Goal: Task Accomplishment & Management: Use online tool/utility

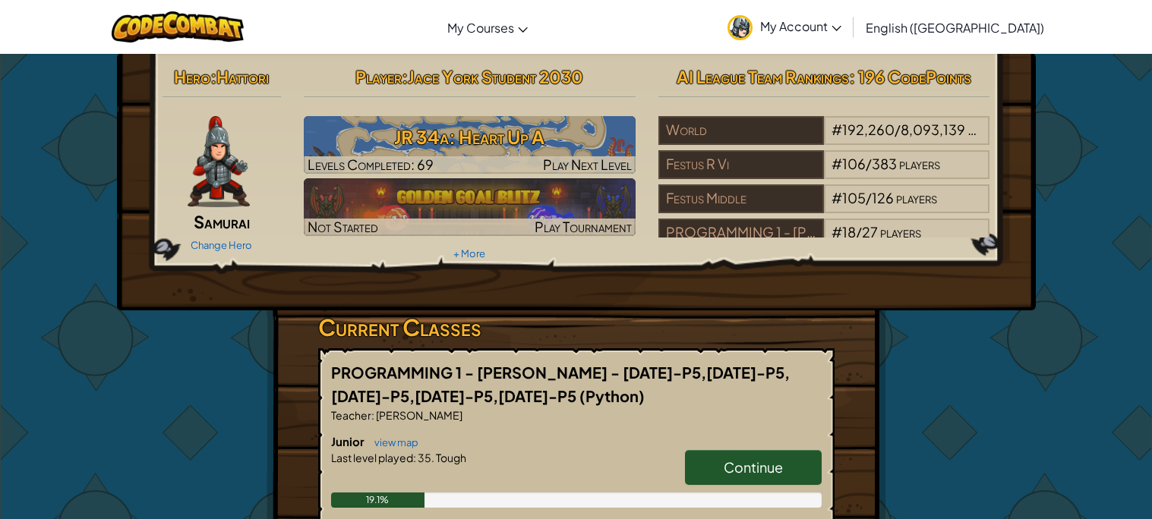
scroll to position [230, 0]
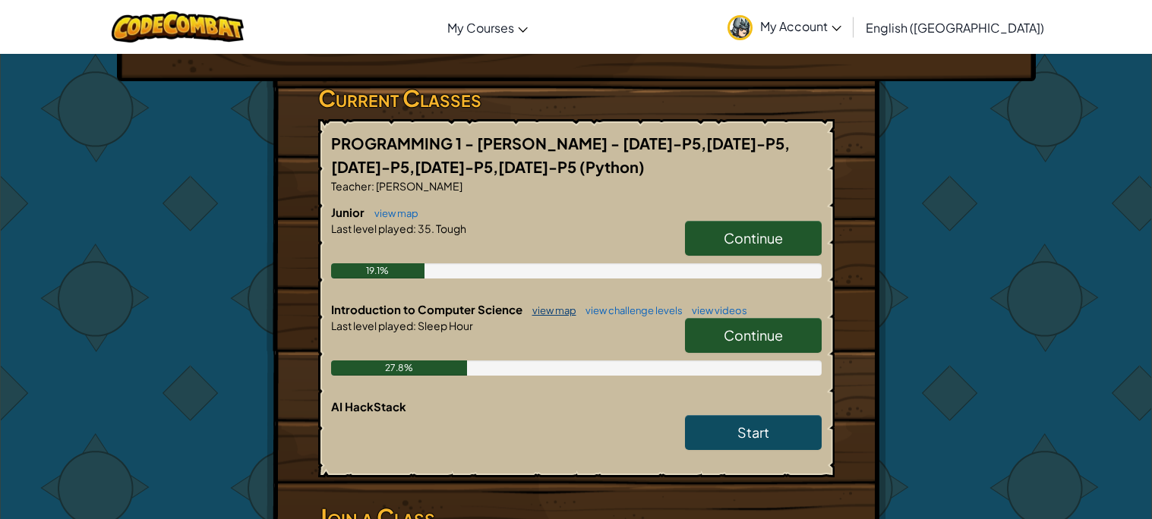
click at [568, 314] on link "view map" at bounding box center [551, 310] width 52 height 12
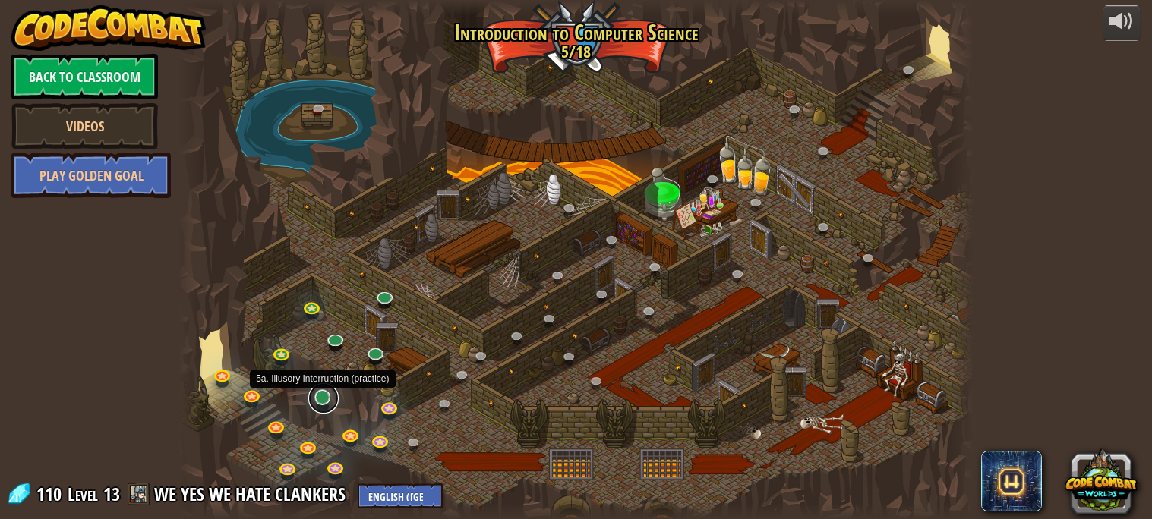
click at [328, 401] on link at bounding box center [323, 398] width 30 height 30
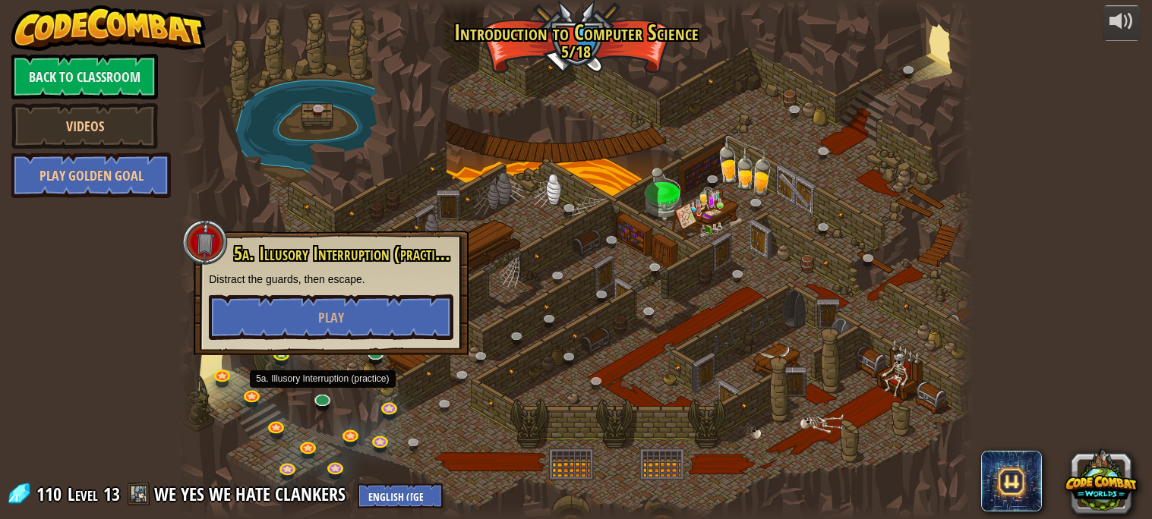
click at [367, 340] on div "5a. Illusory Interruption (practice) Distract the guards, then escape. Play" at bounding box center [331, 293] width 275 height 125
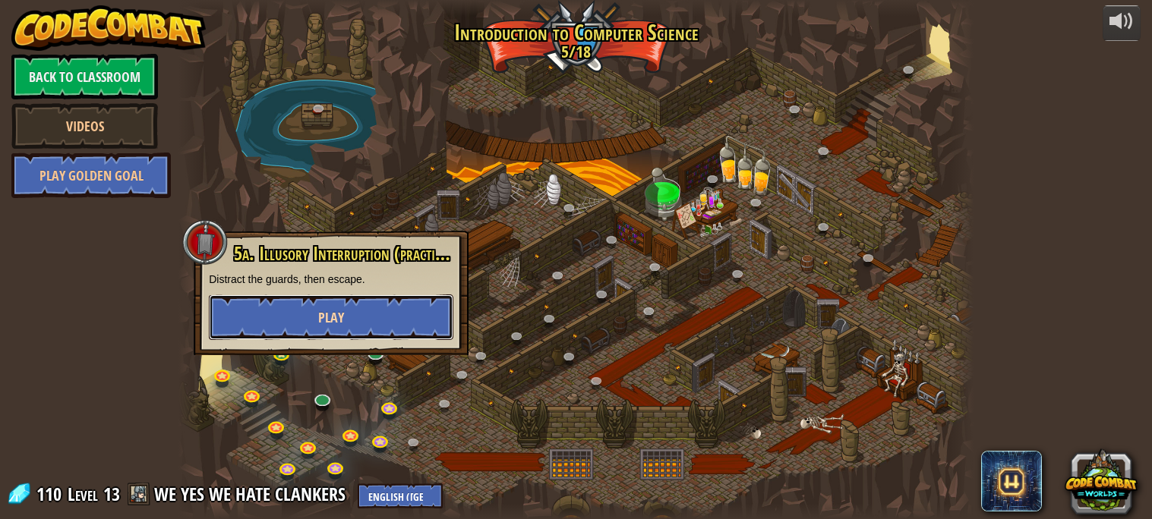
click at [359, 318] on button "Play" at bounding box center [331, 318] width 244 height 46
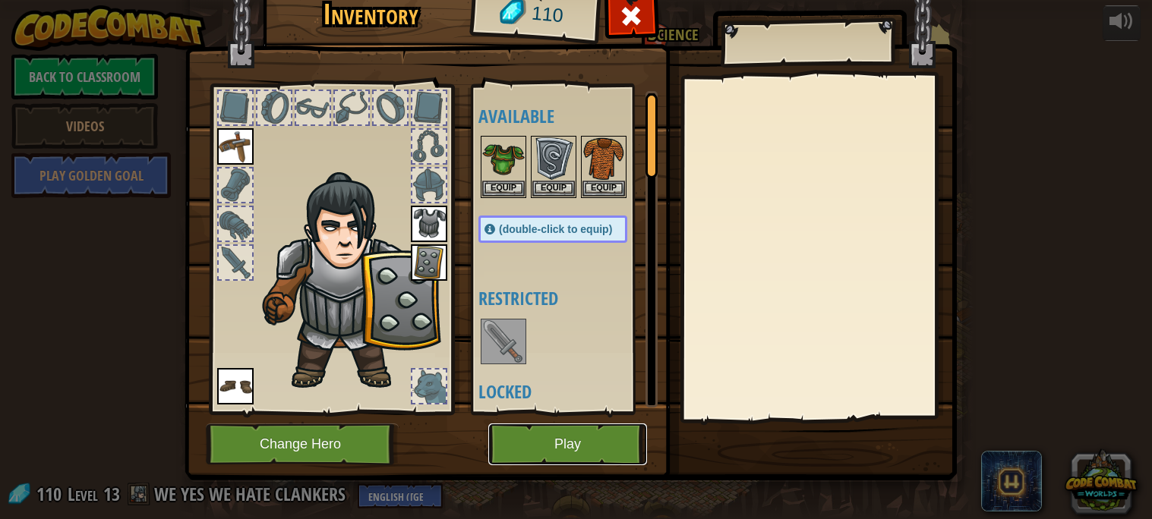
click at [563, 424] on button "Play" at bounding box center [567, 445] width 159 height 42
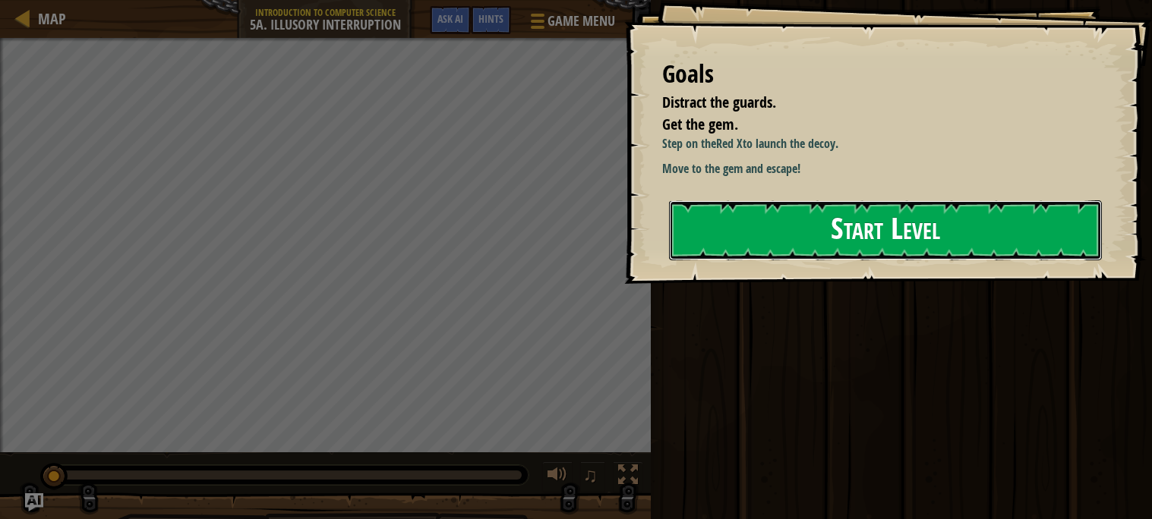
click at [841, 252] on button "Start Level" at bounding box center [885, 230] width 433 height 60
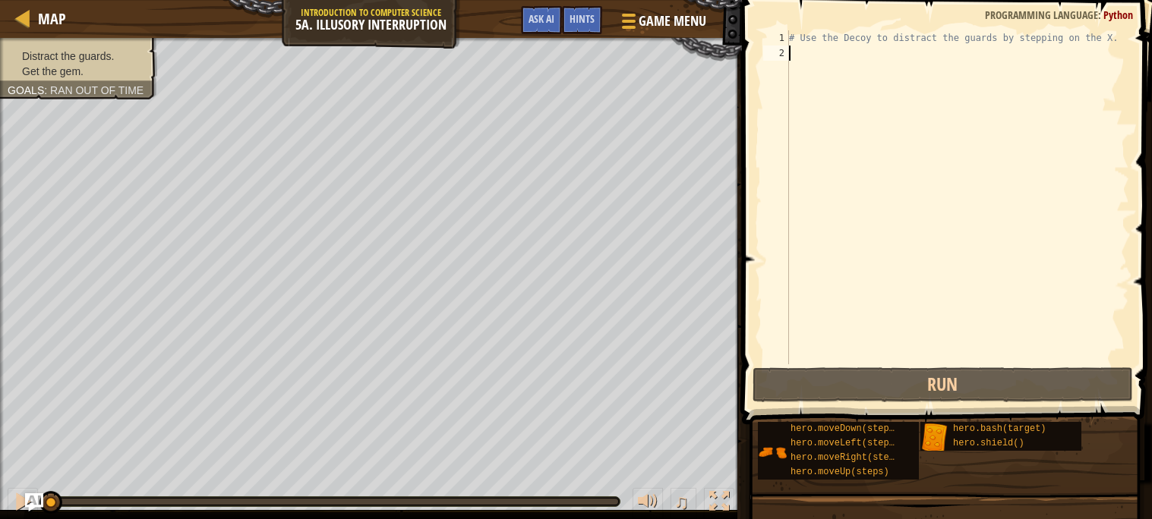
type textarea "r"
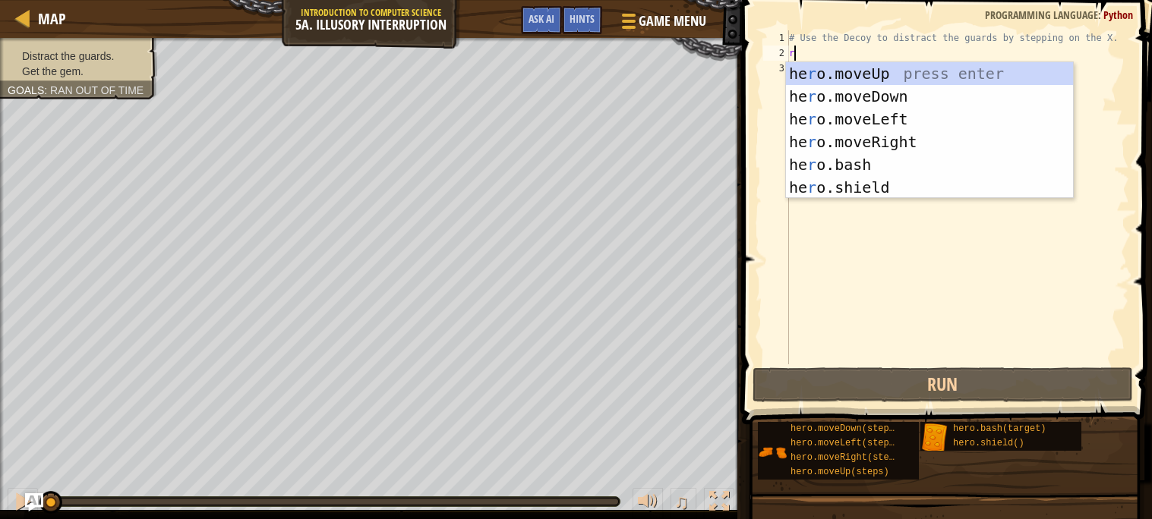
scroll to position [6, 0]
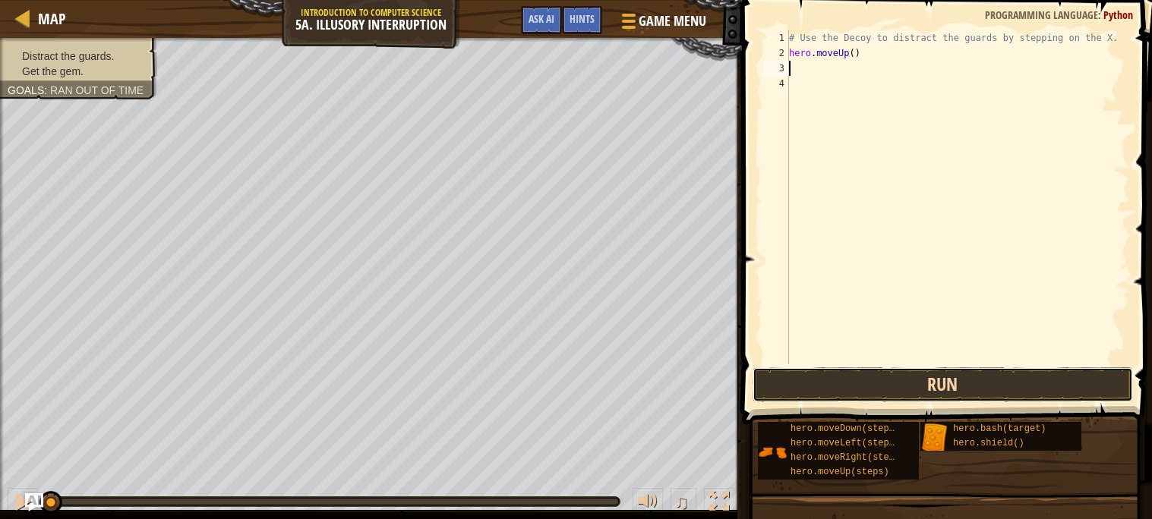
click at [840, 389] on button "Run" at bounding box center [942, 384] width 380 height 35
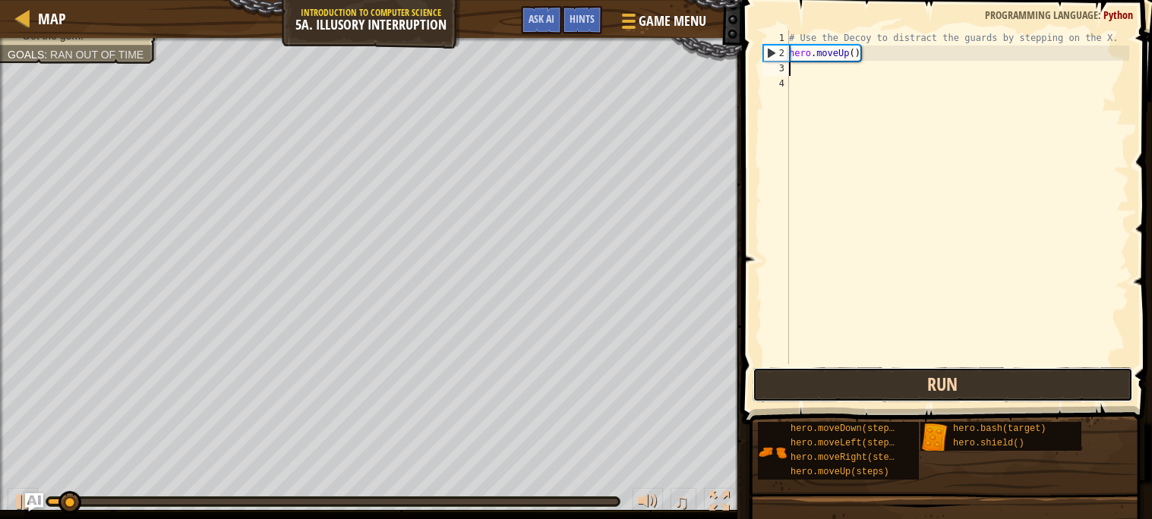
click at [840, 389] on button "Run" at bounding box center [942, 384] width 380 height 35
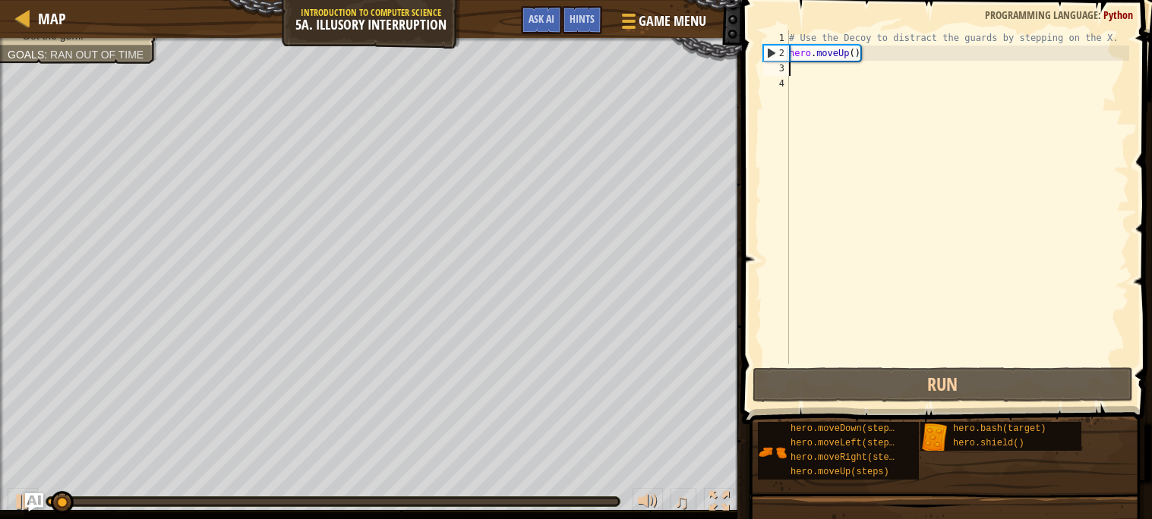
click at [846, 46] on div "# Use the Decoy to distract the guards by stepping on the X. hero . moveUp ( )" at bounding box center [957, 212] width 343 height 364
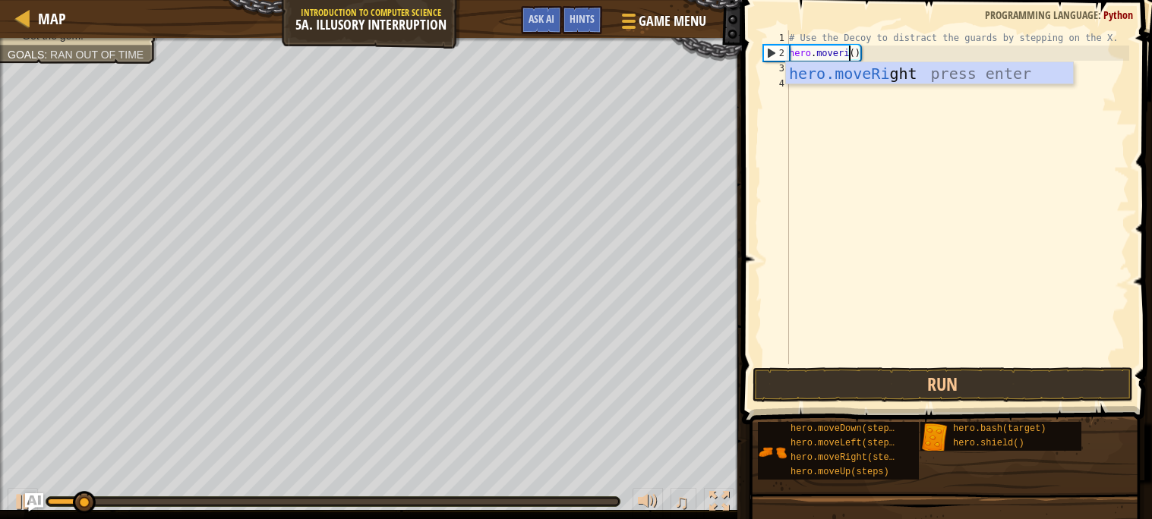
scroll to position [6, 5]
type textarea "hero.moveRight"
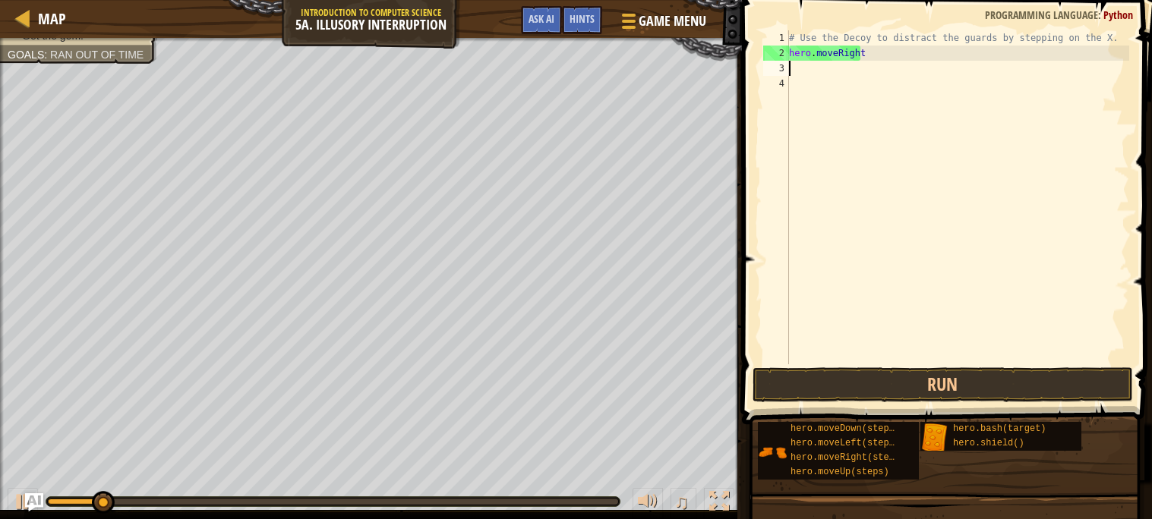
scroll to position [6, 0]
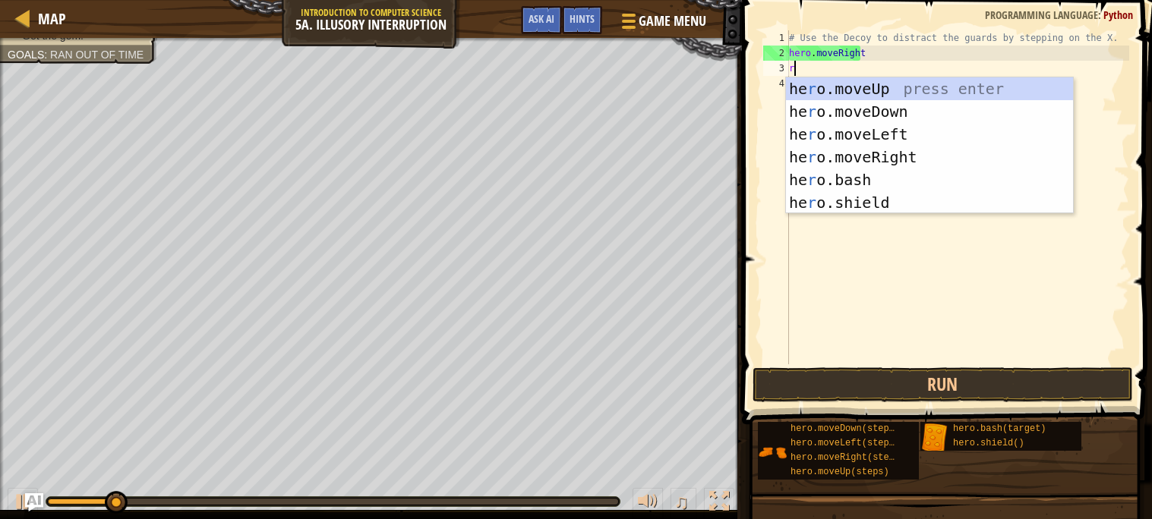
type textarea "ri"
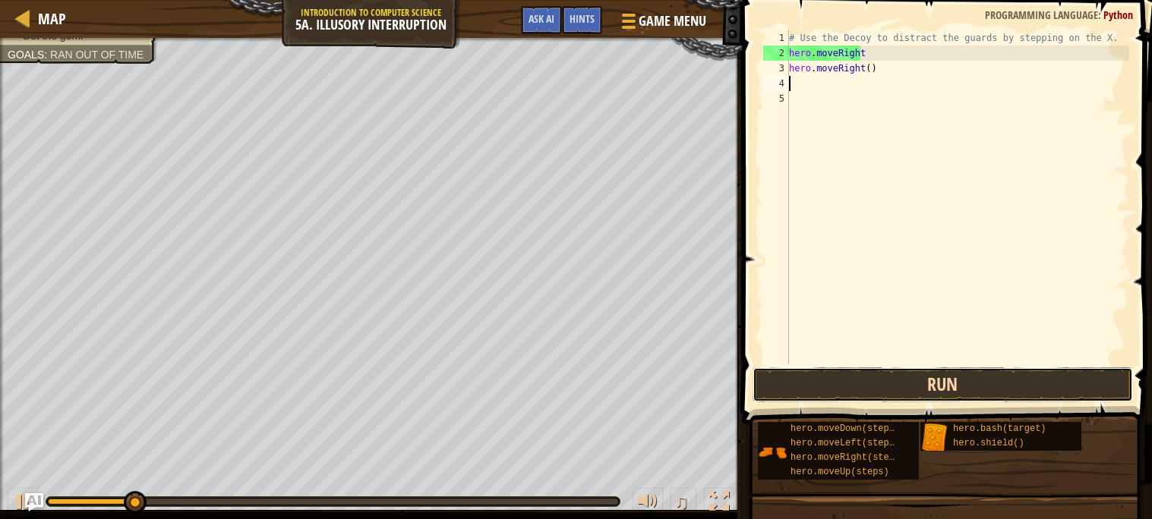
click at [903, 387] on button "Run" at bounding box center [942, 384] width 380 height 35
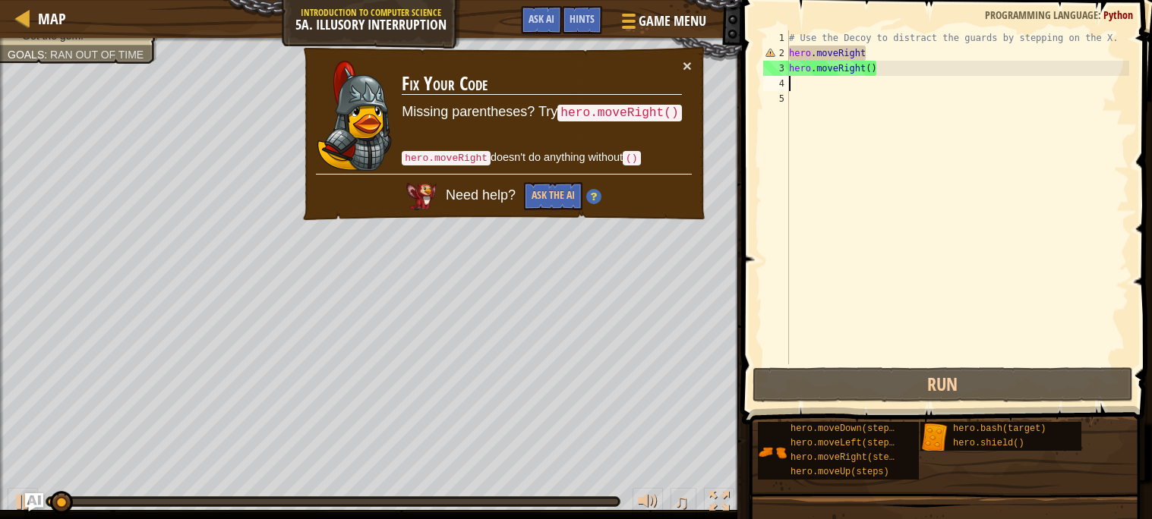
click at [886, 53] on div "# Use the Decoy to distract the guards by stepping on the X. hero . moveRight h…" at bounding box center [957, 212] width 343 height 364
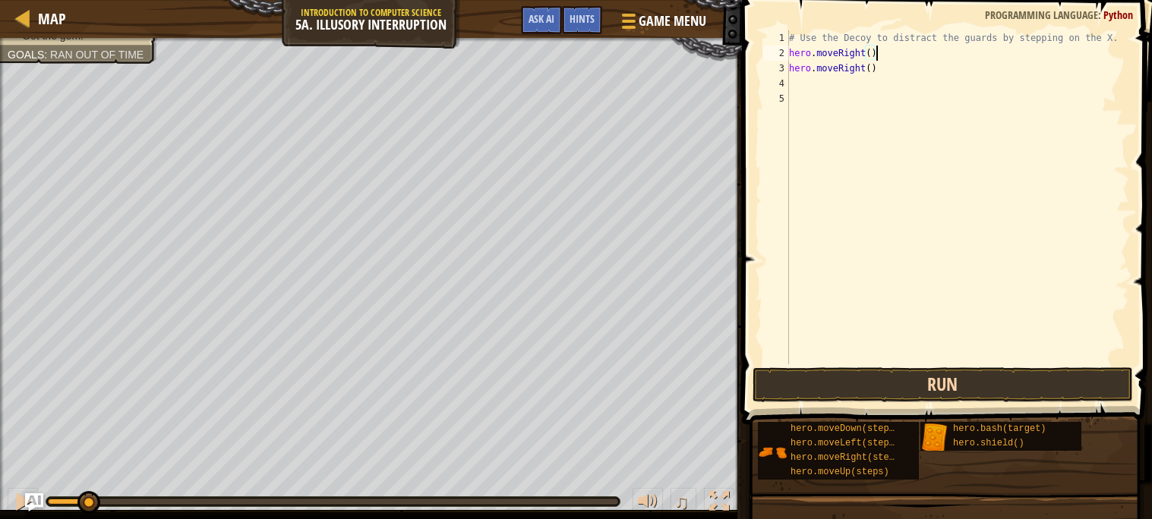
type textarea "hero.moveRight()"
click at [893, 376] on button "Run" at bounding box center [942, 384] width 380 height 35
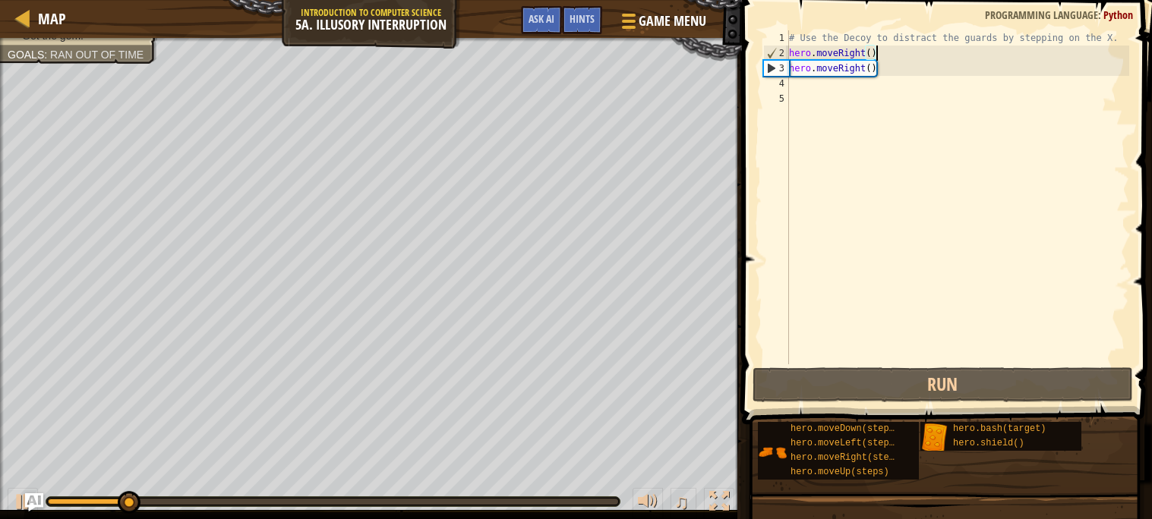
click at [834, 92] on div "# Use the Decoy to distract the guards by stepping on the X. hero . moveRight (…" at bounding box center [957, 212] width 343 height 364
click at [829, 87] on div "# Use the Decoy to distract the guards by stepping on the X. hero . moveRight (…" at bounding box center [957, 212] width 343 height 364
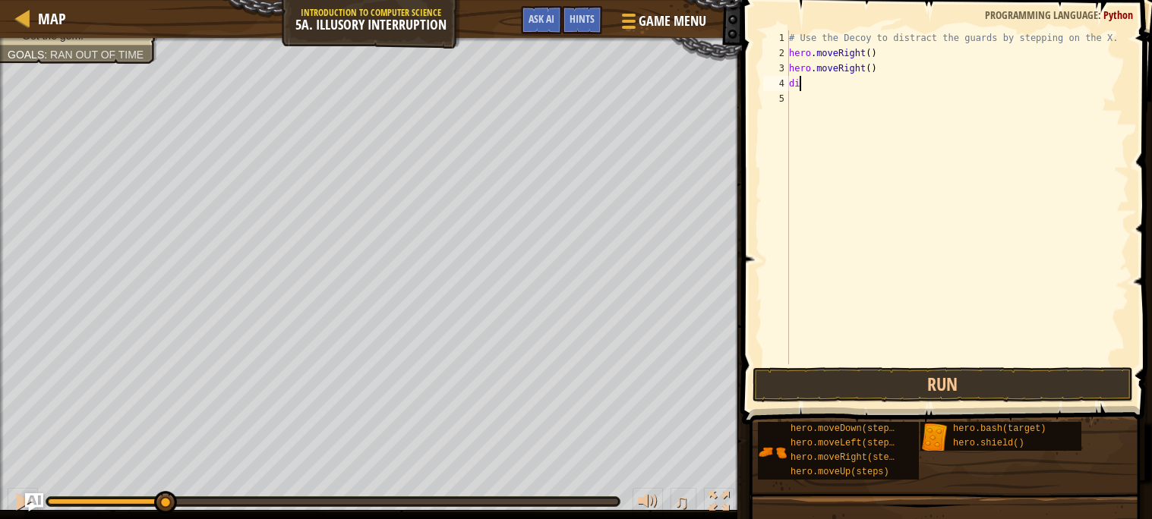
type textarea "d"
click at [922, 65] on div "# Use the Decoy to distract the guards by stepping on the X. hero . moveRight (…" at bounding box center [957, 212] width 343 height 364
type textarea "hero"
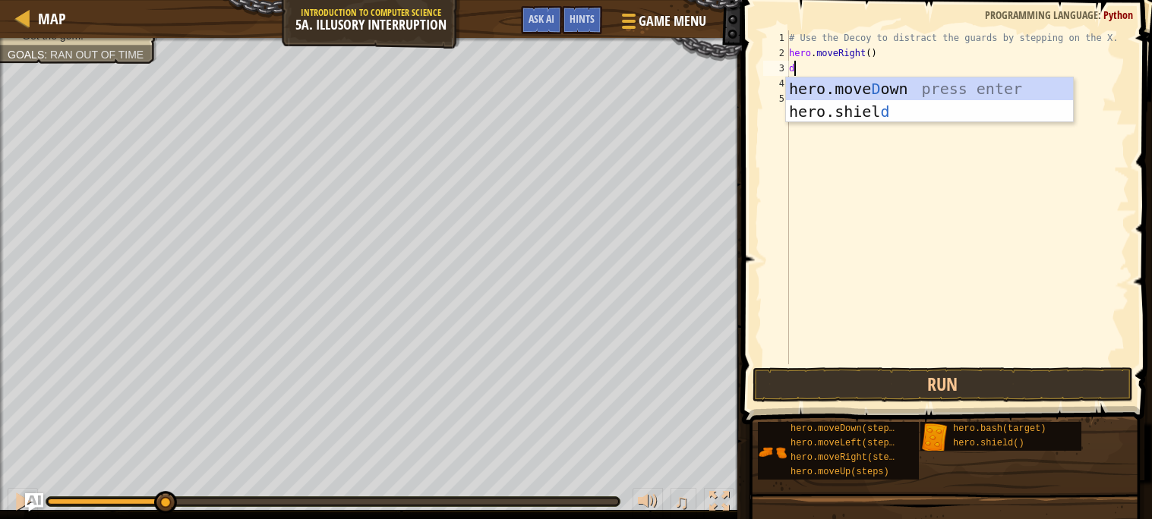
type textarea "do"
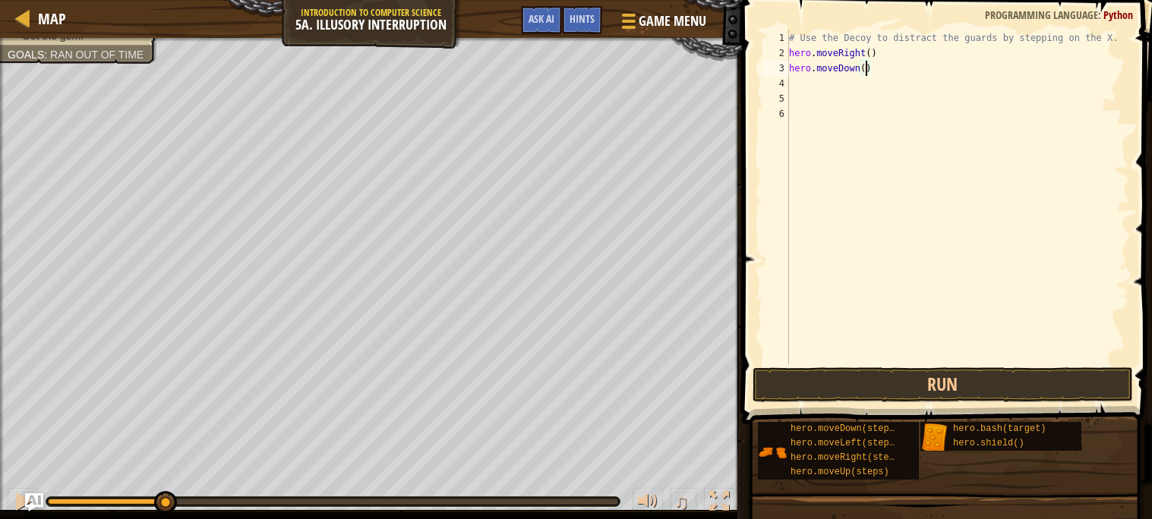
scroll to position [6, 5]
type textarea "hero.moveDown(2)"
click at [895, 377] on button "Run" at bounding box center [942, 384] width 380 height 35
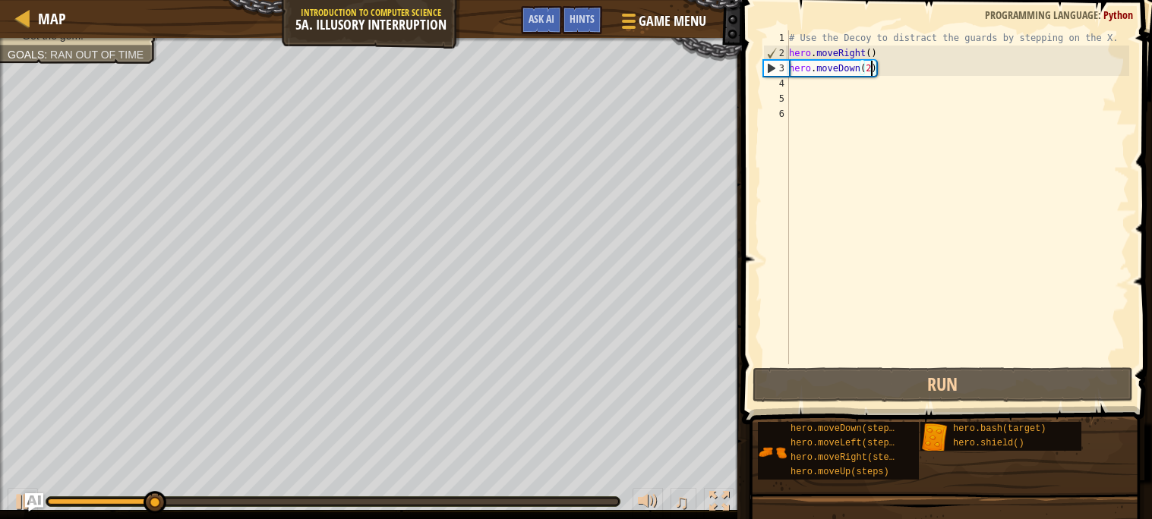
click at [827, 87] on div "# Use the Decoy to distract the guards by stepping on the X. hero . moveRight (…" at bounding box center [957, 212] width 343 height 364
type textarea "up"
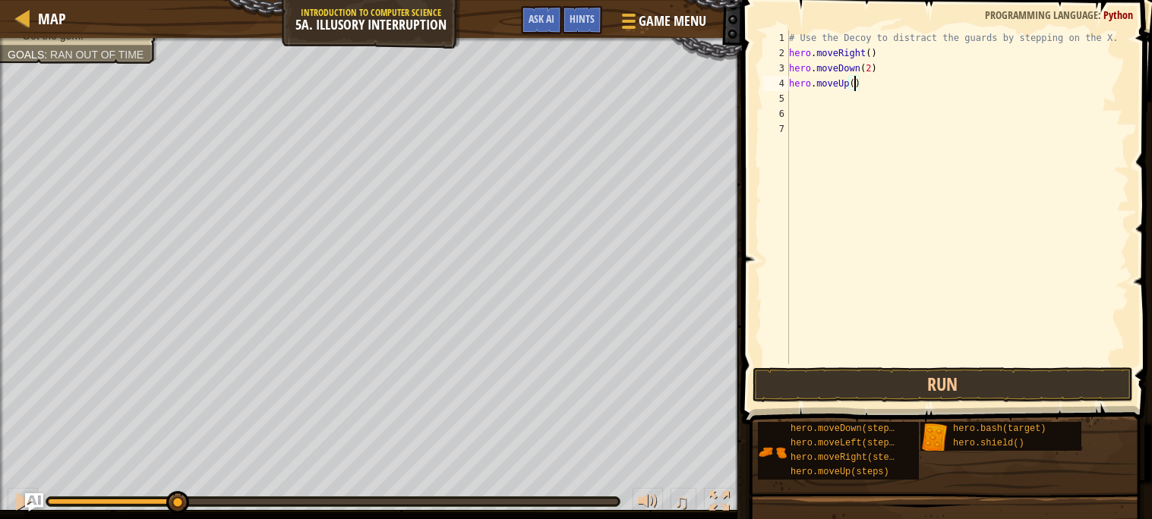
type textarea "hero.moveUp(2)"
type textarea "ri"
type textarea "hero.moveRight(3)"
click at [815, 368] on button "Run" at bounding box center [942, 384] width 380 height 35
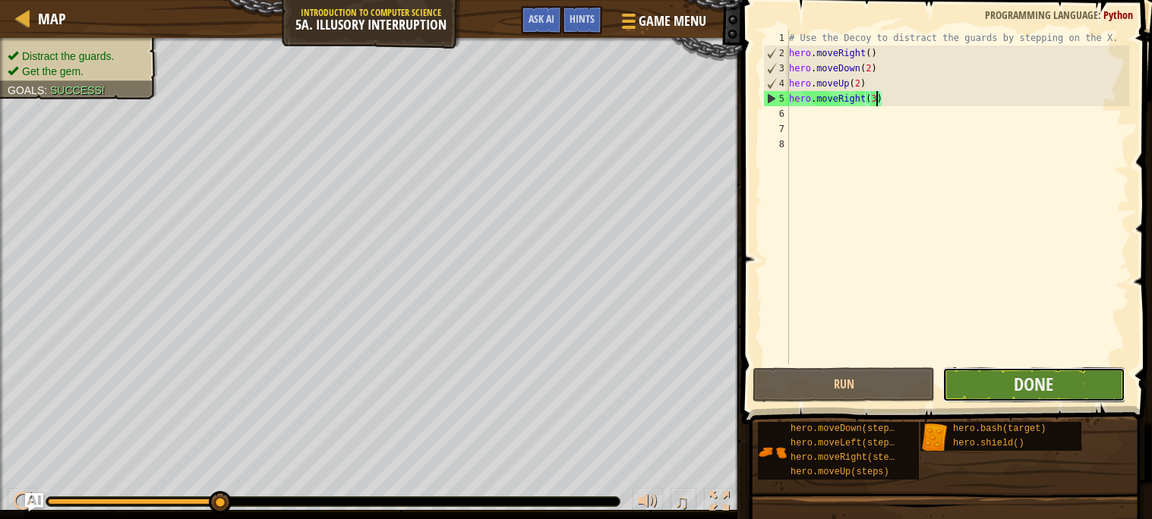
click at [983, 381] on button "Done" at bounding box center [1033, 384] width 182 height 35
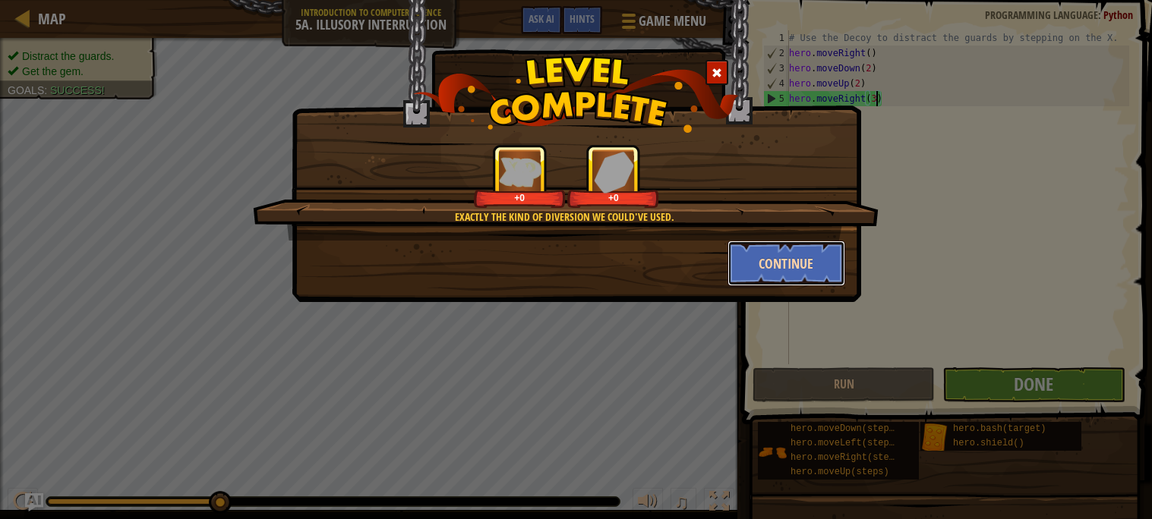
click at [799, 268] on button "Continue" at bounding box center [786, 264] width 118 height 46
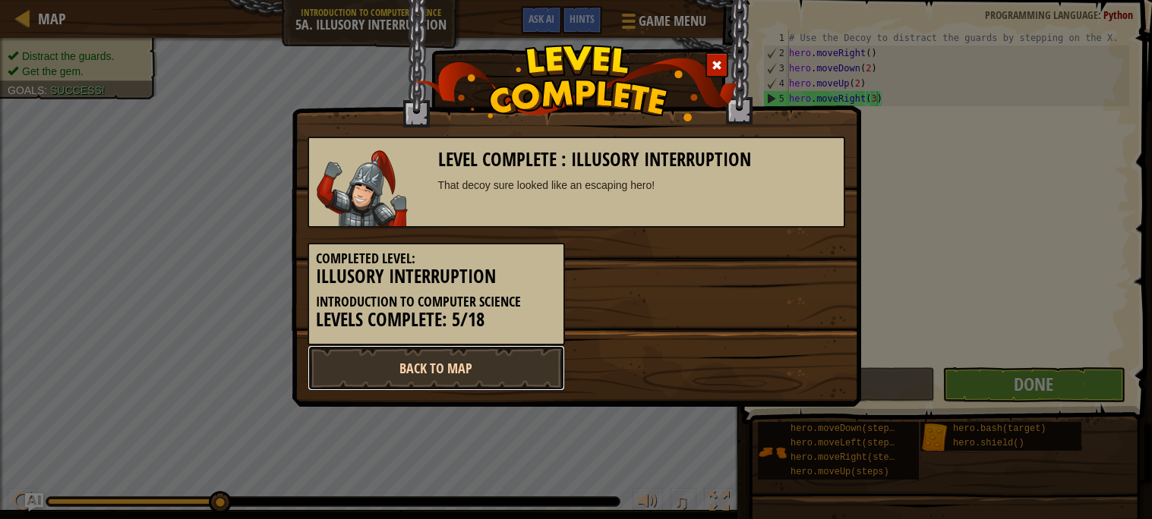
click at [351, 377] on link "Back to Map" at bounding box center [435, 368] width 257 height 46
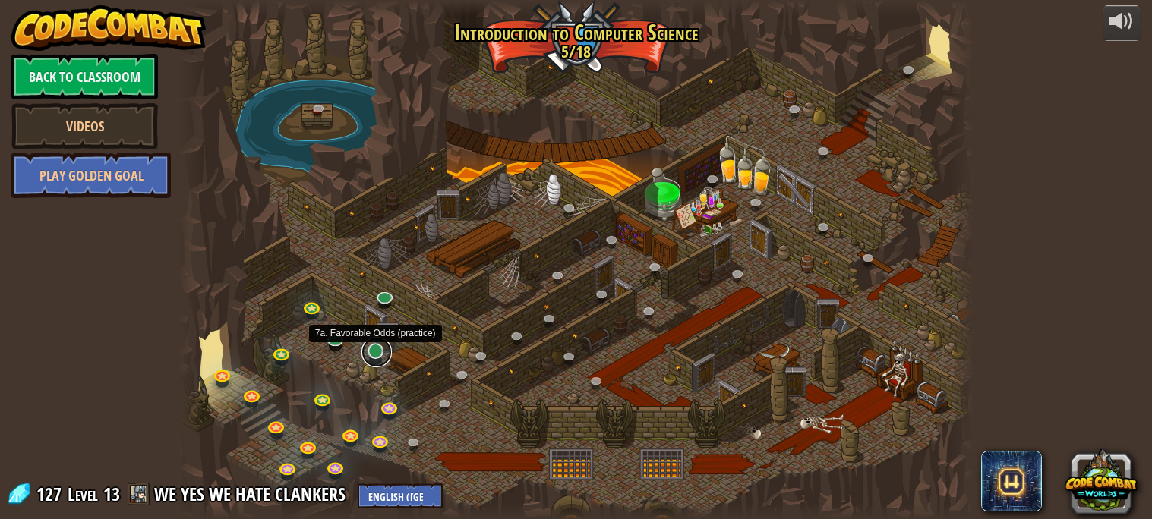
click at [366, 358] on link at bounding box center [376, 352] width 30 height 30
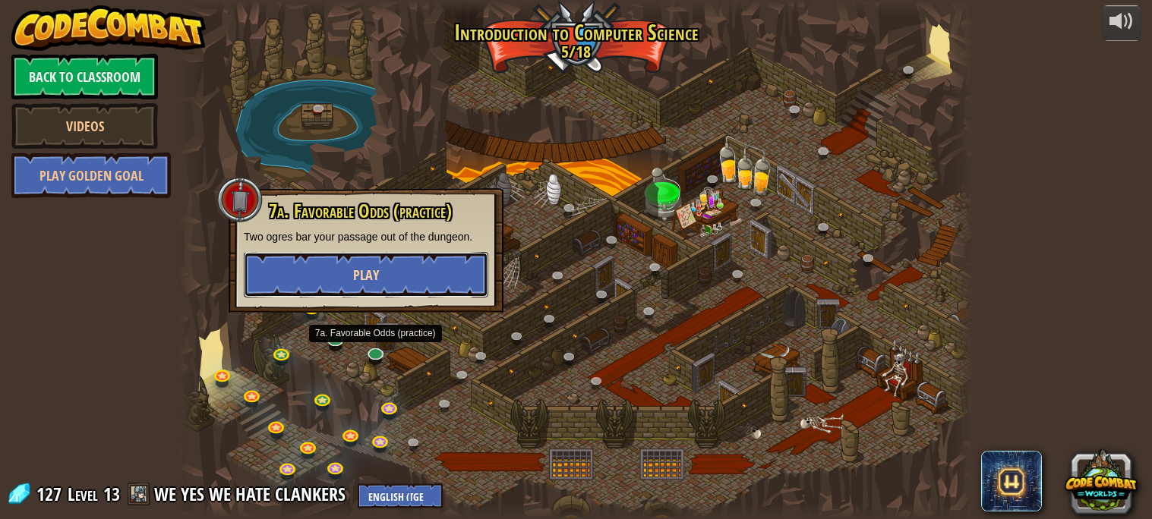
click at [396, 272] on button "Play" at bounding box center [366, 275] width 244 height 46
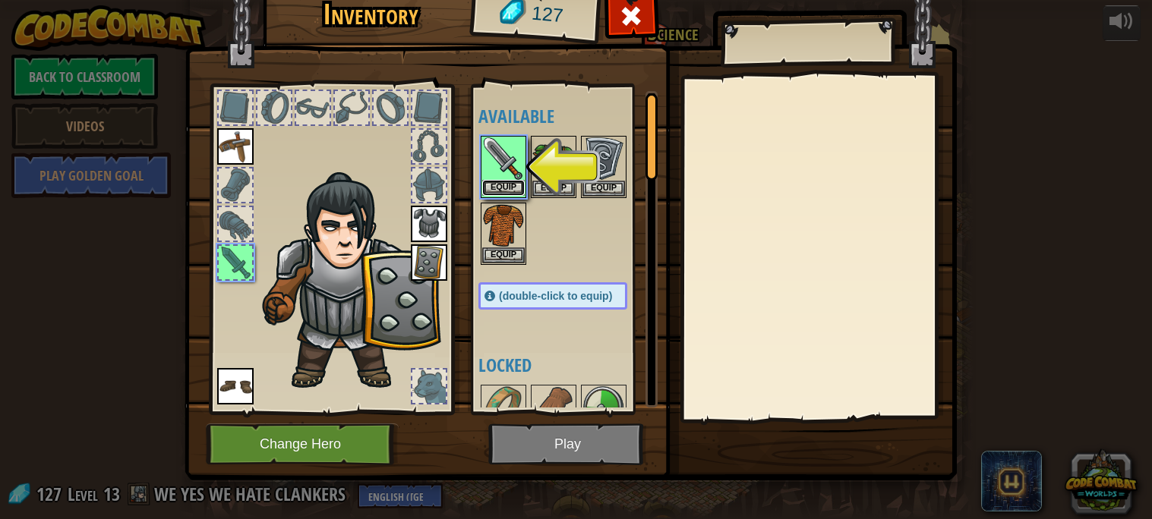
click at [506, 187] on button "Equip" at bounding box center [503, 188] width 43 height 16
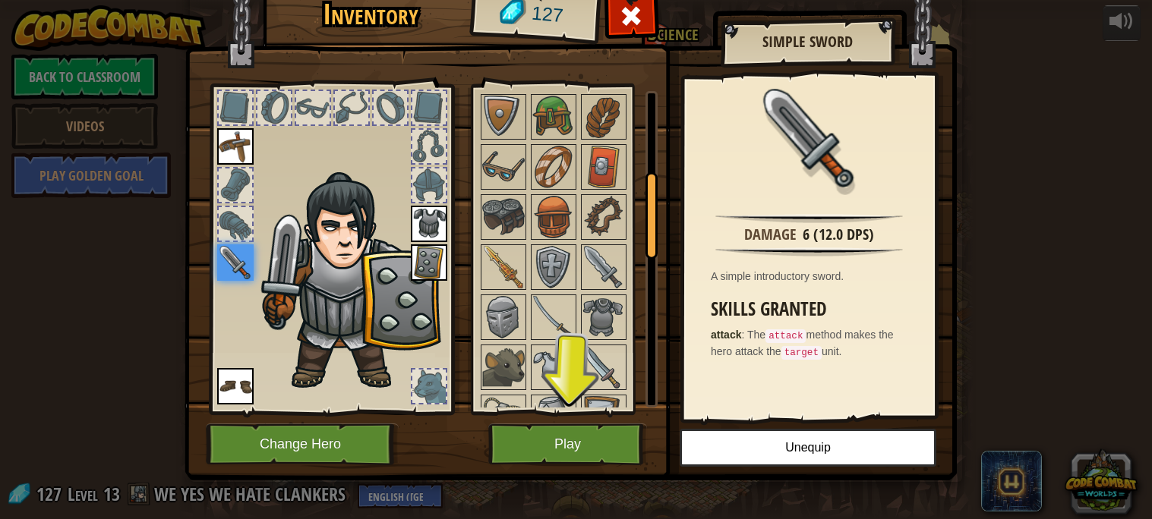
scroll to position [287, 0]
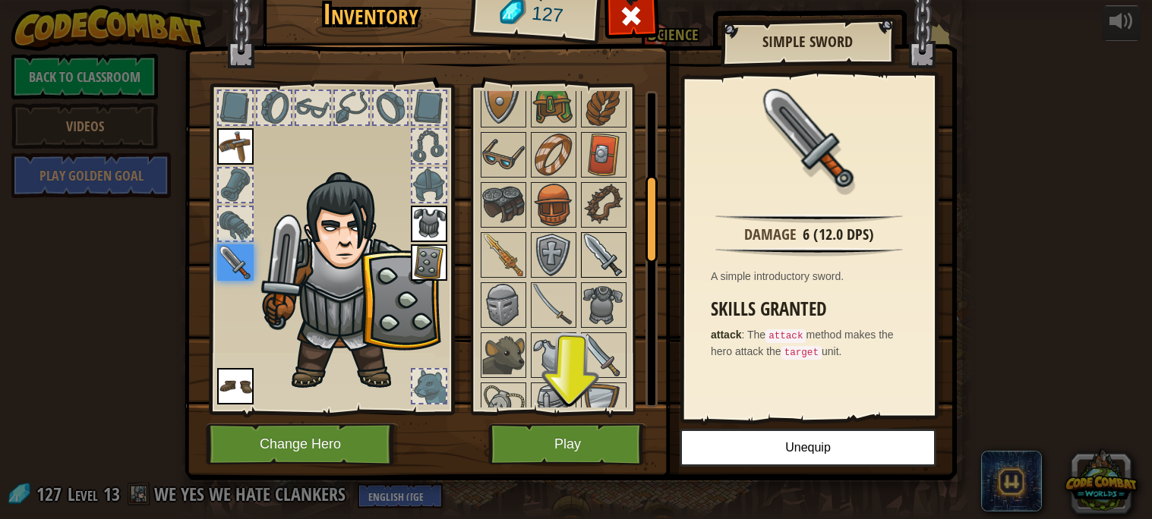
click at [614, 257] on img at bounding box center [603, 255] width 43 height 43
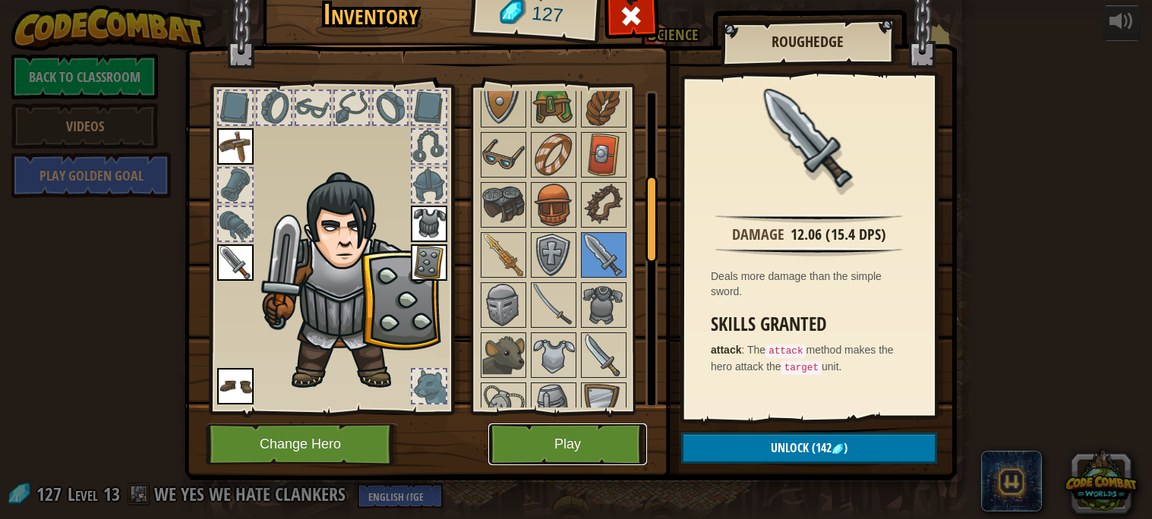
click at [578, 455] on button "Play" at bounding box center [567, 445] width 159 height 42
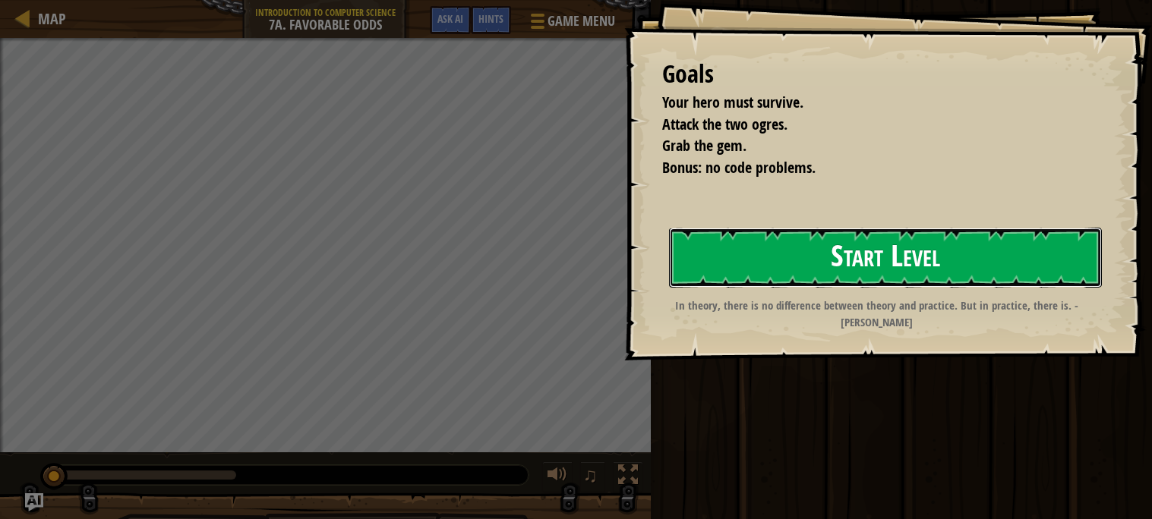
click at [752, 282] on button "Start Level" at bounding box center [885, 258] width 433 height 60
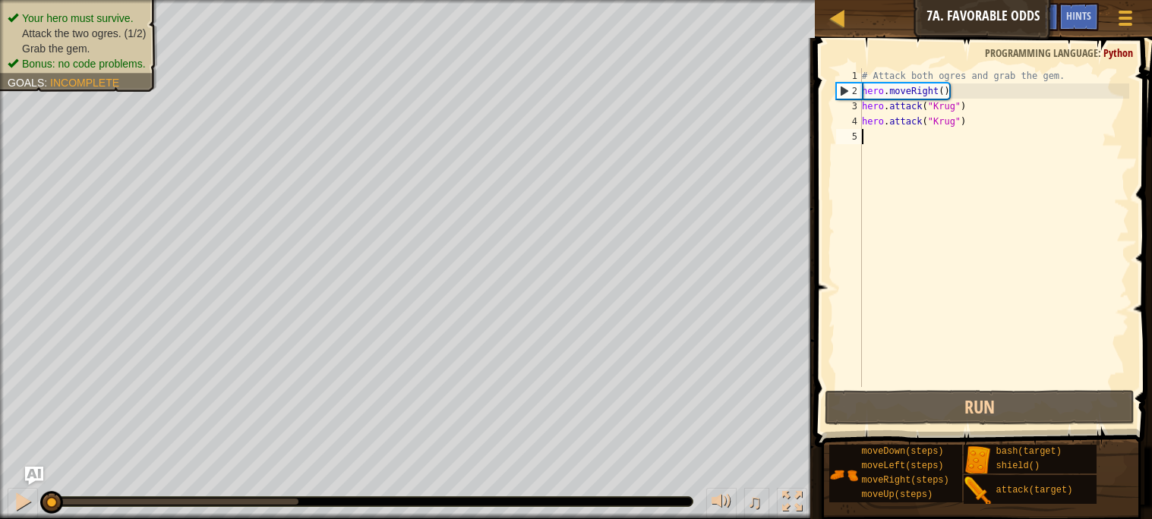
click at [1001, 131] on div "# Attack both ogres and grab the gem. hero . moveRight ( ) hero . attack ( "Kru…" at bounding box center [994, 242] width 270 height 349
type textarea "hero.attack("Krug")"
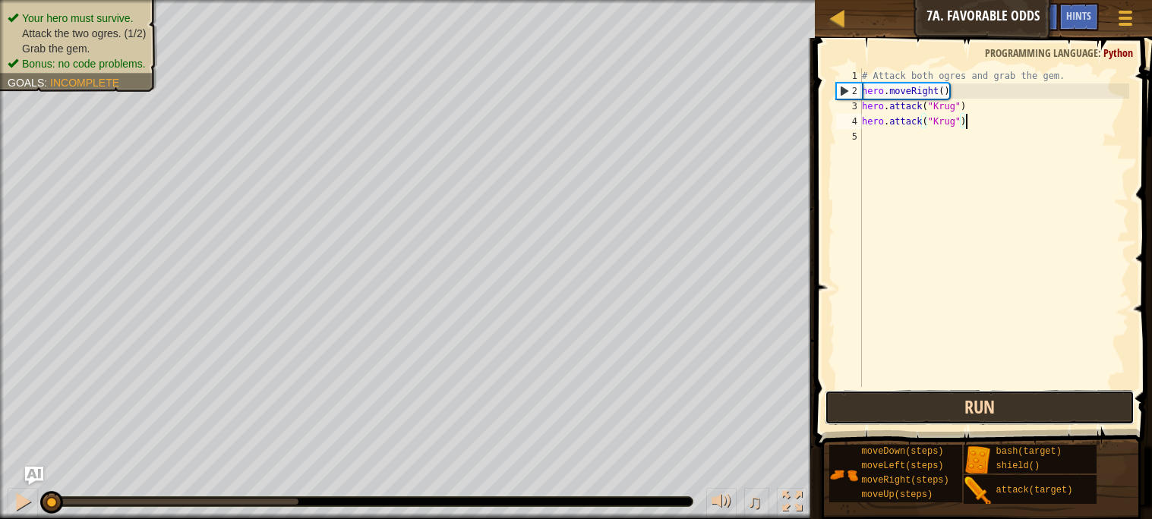
click at [915, 405] on button "Run" at bounding box center [978, 407] width 309 height 35
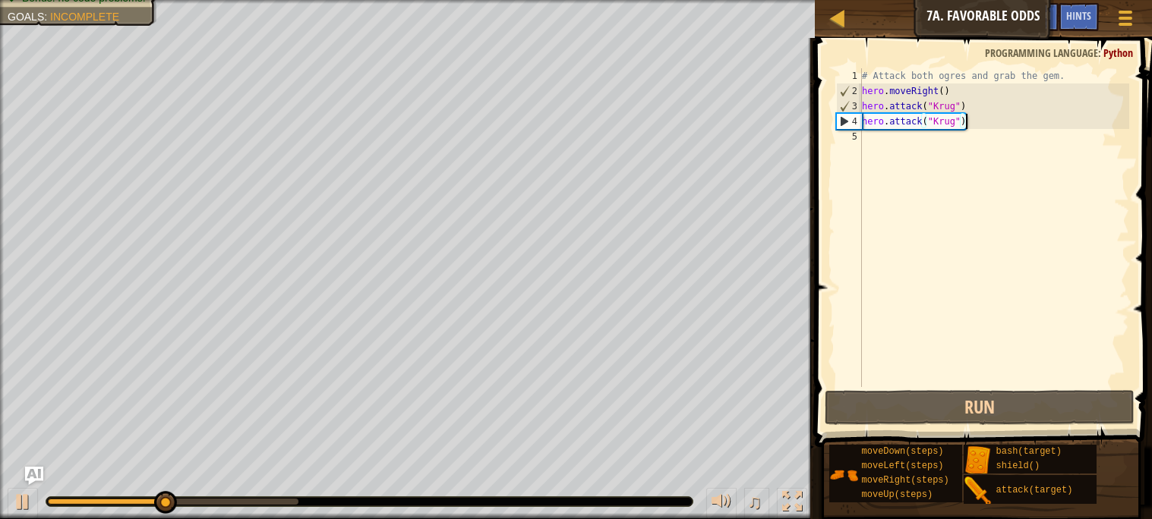
click at [933, 148] on div "# Attack both ogres and grab the gem. hero . moveRight ( ) hero . attack ( "Kru…" at bounding box center [994, 242] width 270 height 349
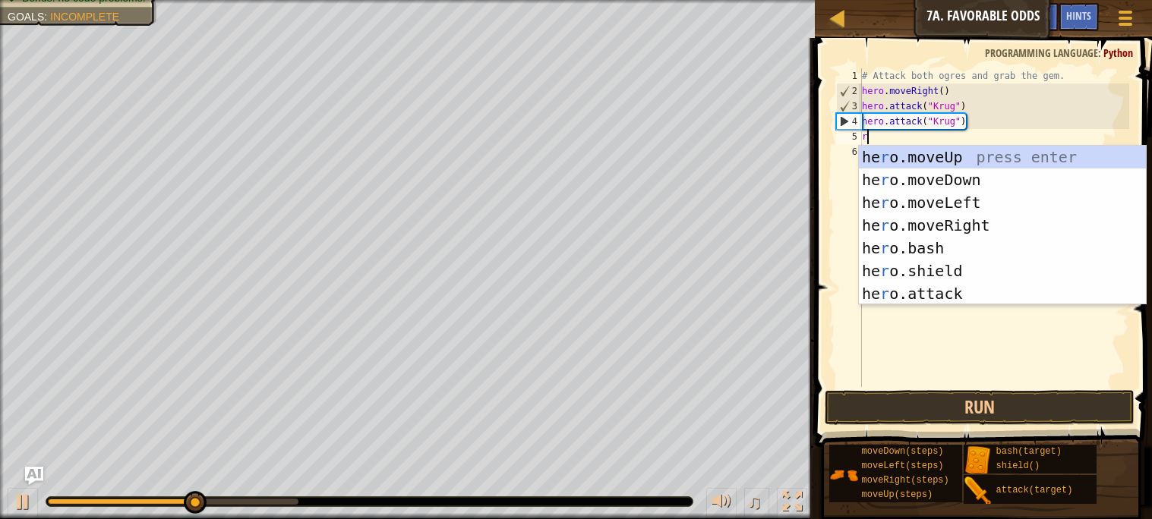
scroll to position [6, 0]
type textarea "ri"
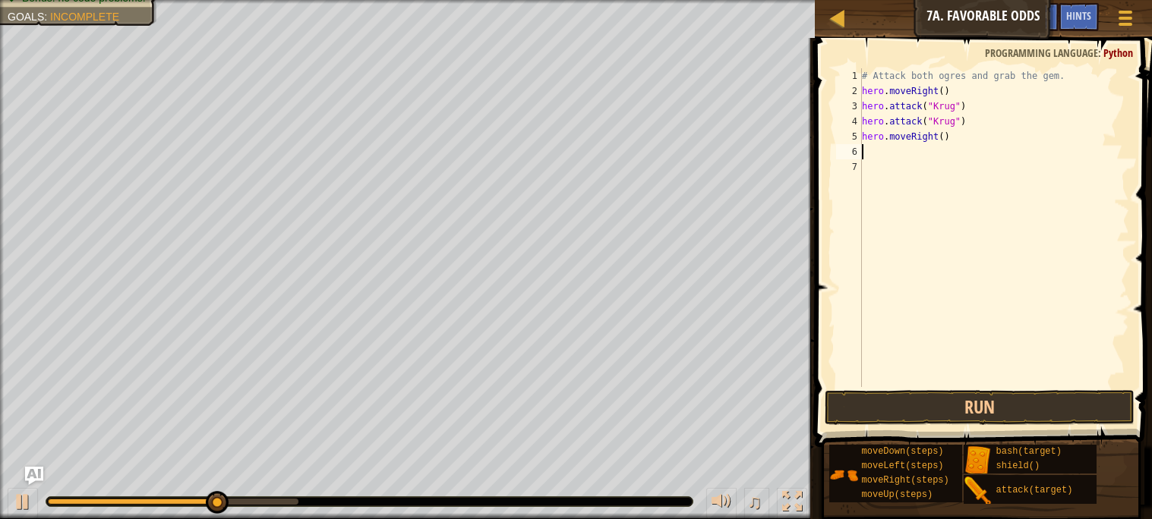
type textarea "u"
type textarea "hero.attack("Grump")"
click at [969, 207] on div "# Attack both ogres and grab the gem. hero . moveRight ( ) hero . attack ( "[PE…" at bounding box center [994, 242] width 270 height 349
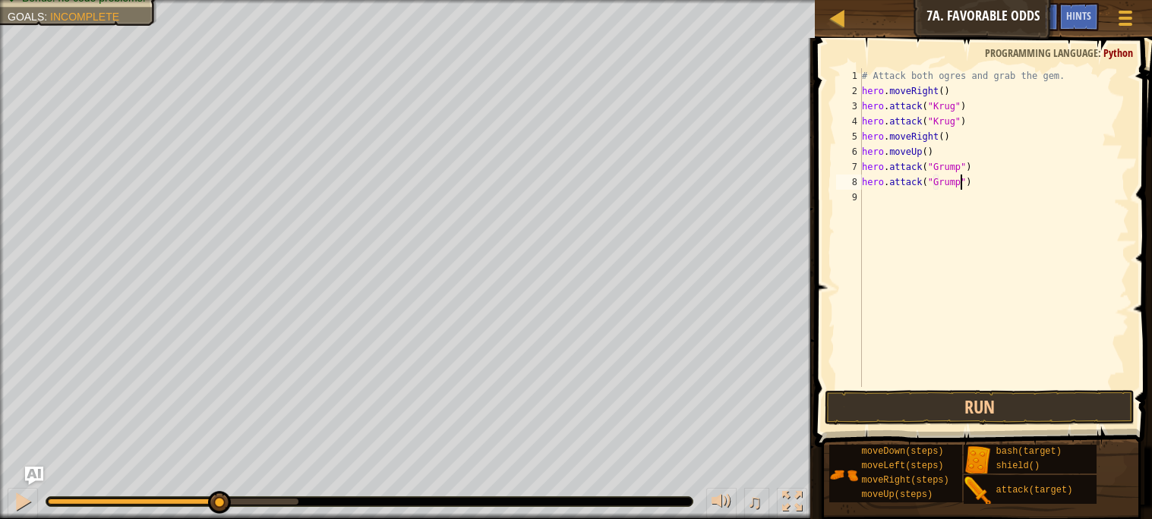
scroll to position [6, 0]
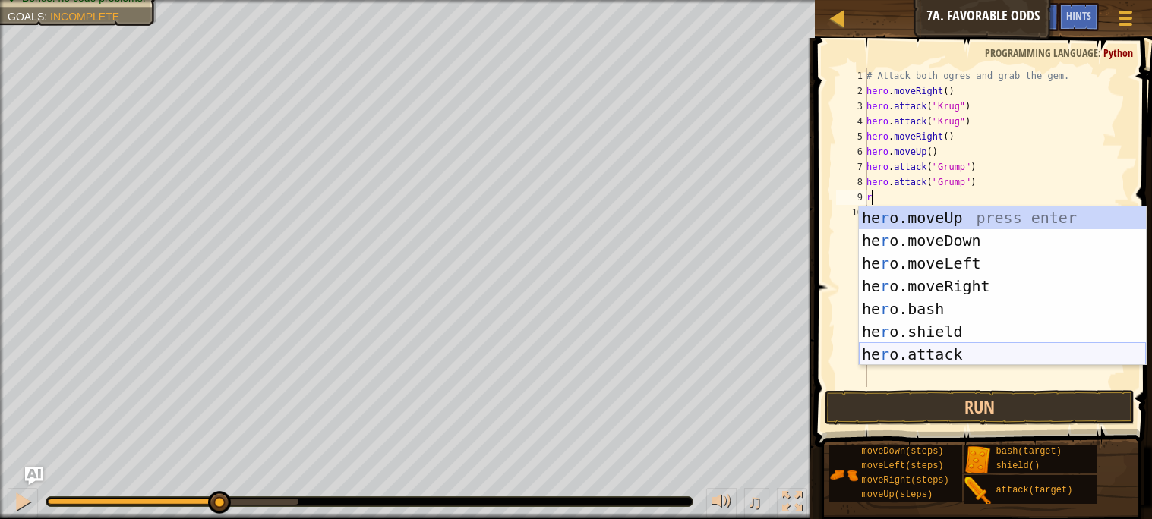
type textarea "ri"
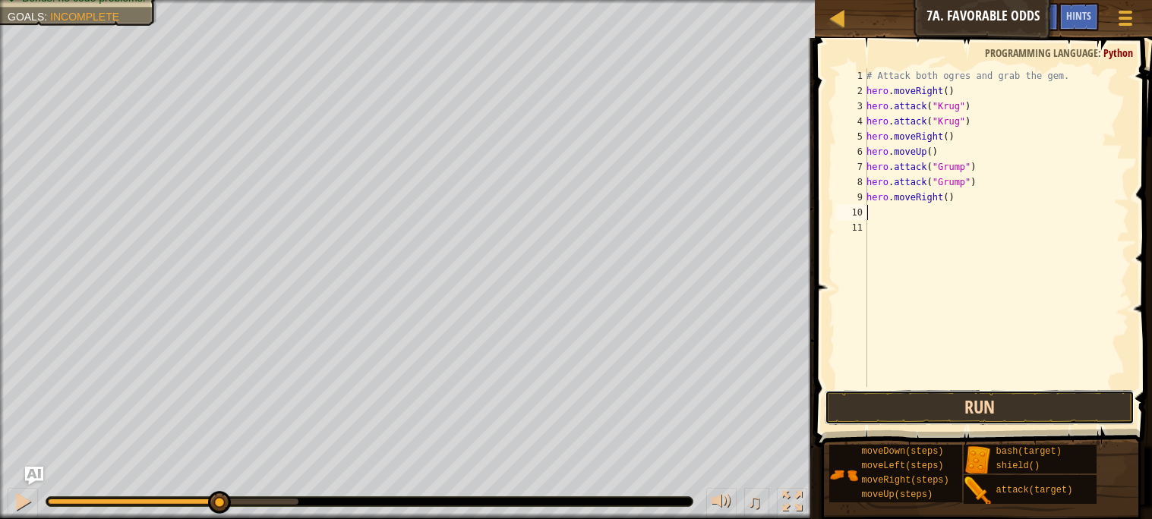
click at [926, 409] on button "Run" at bounding box center [978, 407] width 309 height 35
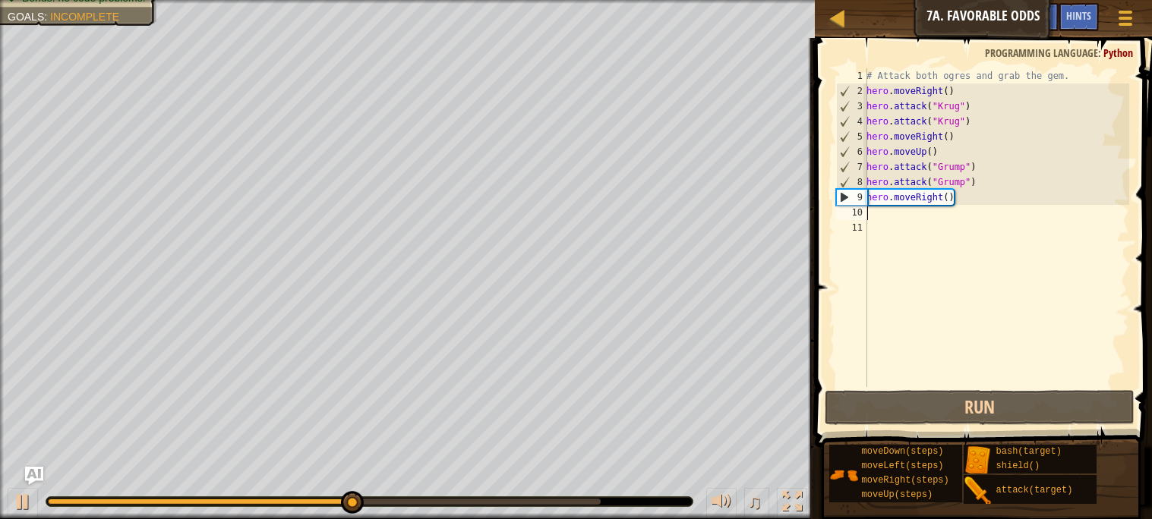
click at [939, 197] on div "# Attack both ogres and grab the gem. hero . moveRight ( ) hero . attack ( "[PE…" at bounding box center [996, 242] width 266 height 349
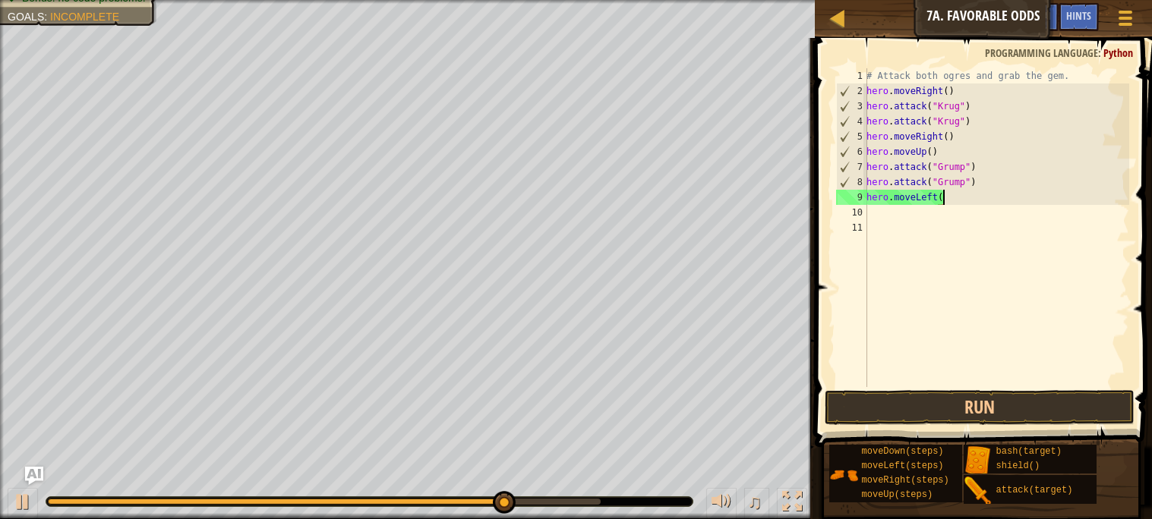
scroll to position [6, 5]
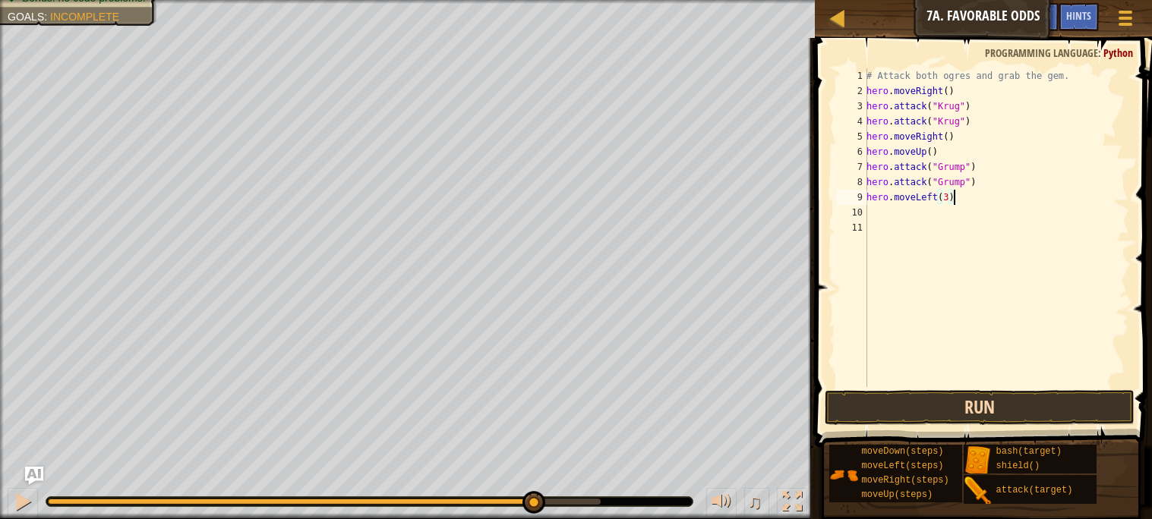
type textarea "hero.moveLeft(3)"
click at [947, 413] on button "Run" at bounding box center [978, 407] width 309 height 35
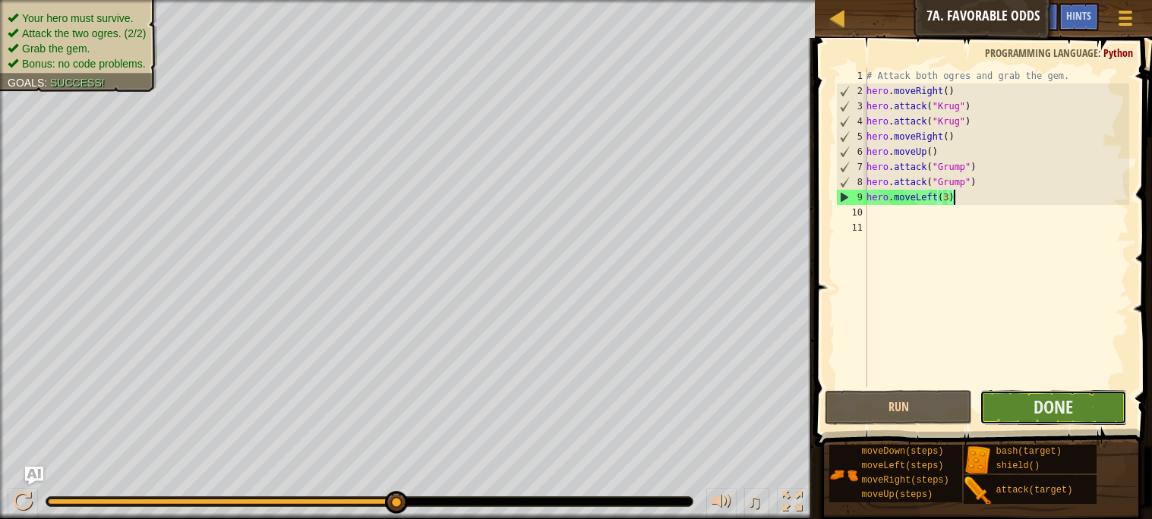
click at [1079, 412] on button "Done" at bounding box center [1052, 407] width 147 height 35
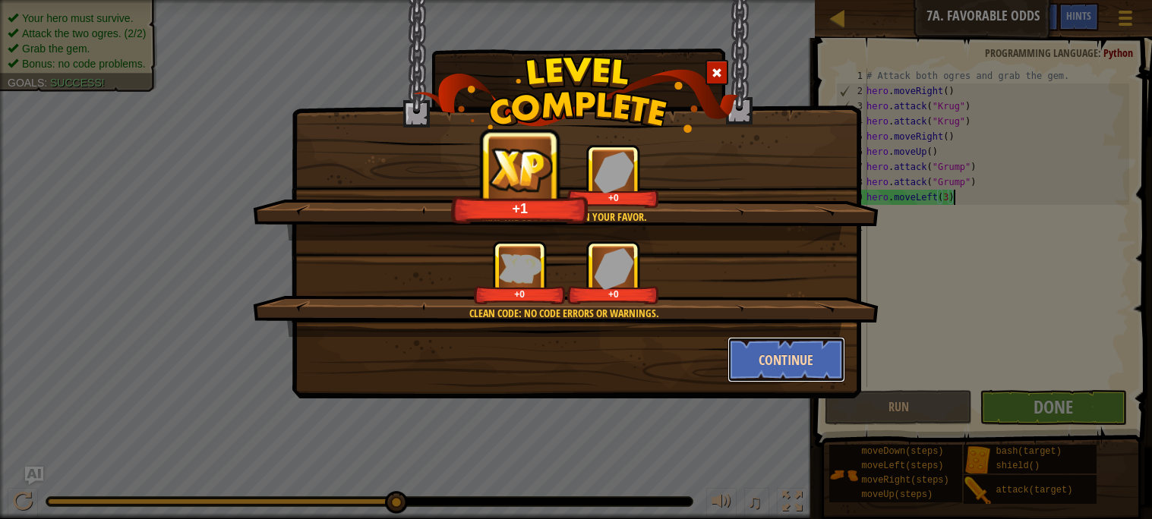
click at [752, 342] on button "Continue" at bounding box center [786, 360] width 118 height 46
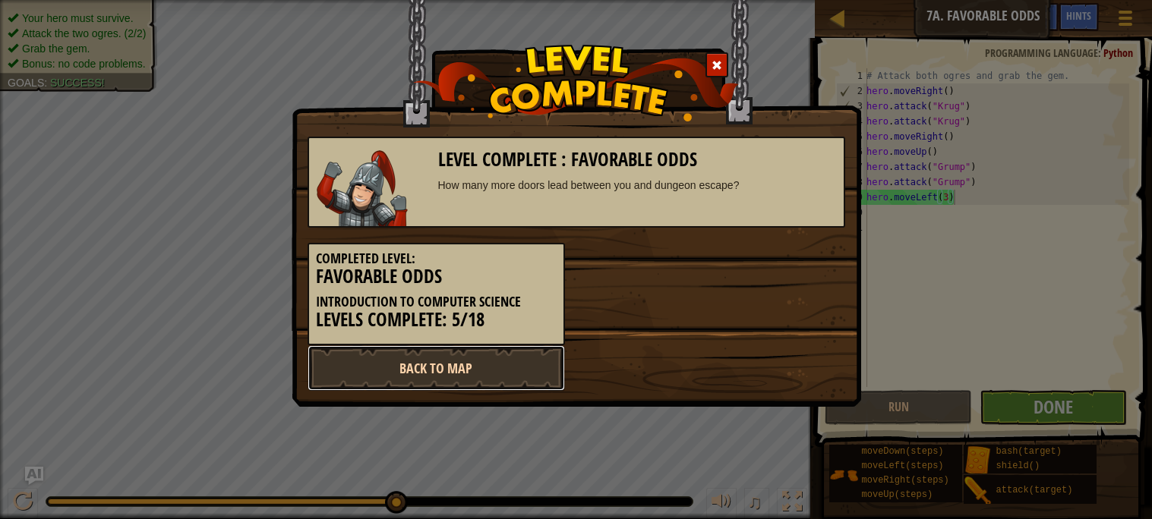
click at [427, 351] on link "Back to Map" at bounding box center [435, 368] width 257 height 46
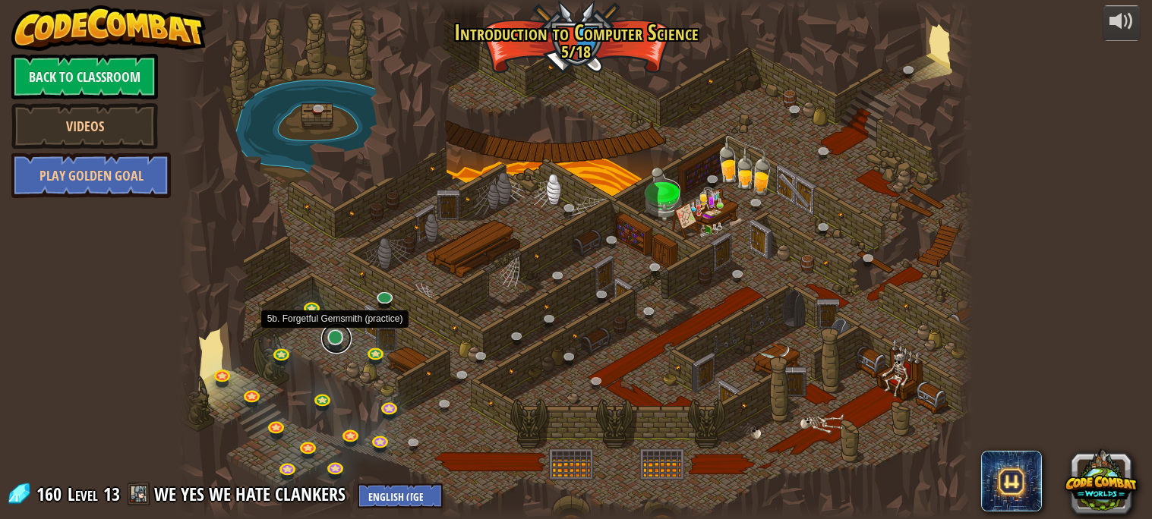
click at [339, 336] on link at bounding box center [336, 338] width 30 height 30
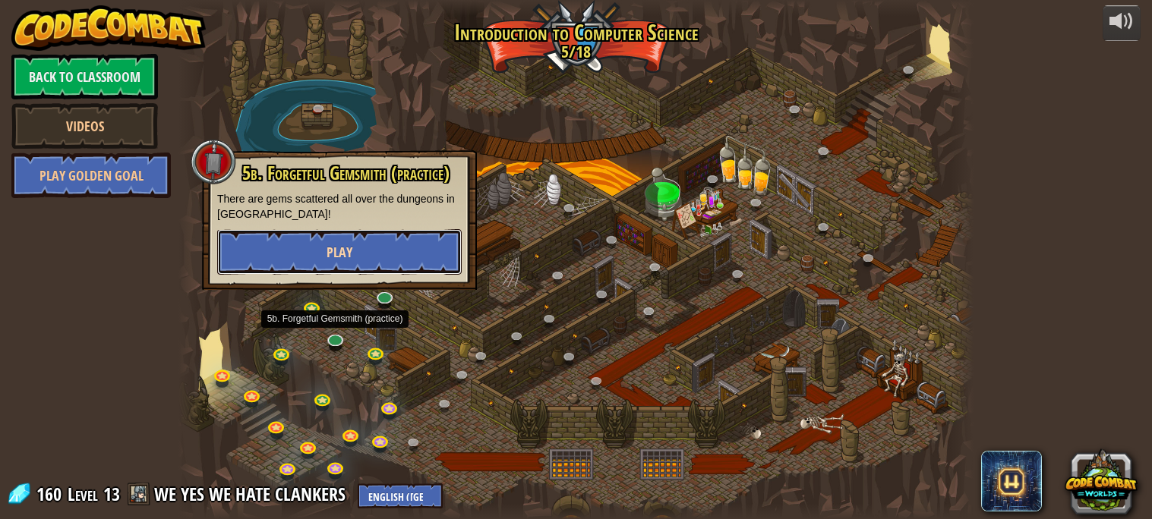
click at [380, 244] on button "Play" at bounding box center [339, 252] width 244 height 46
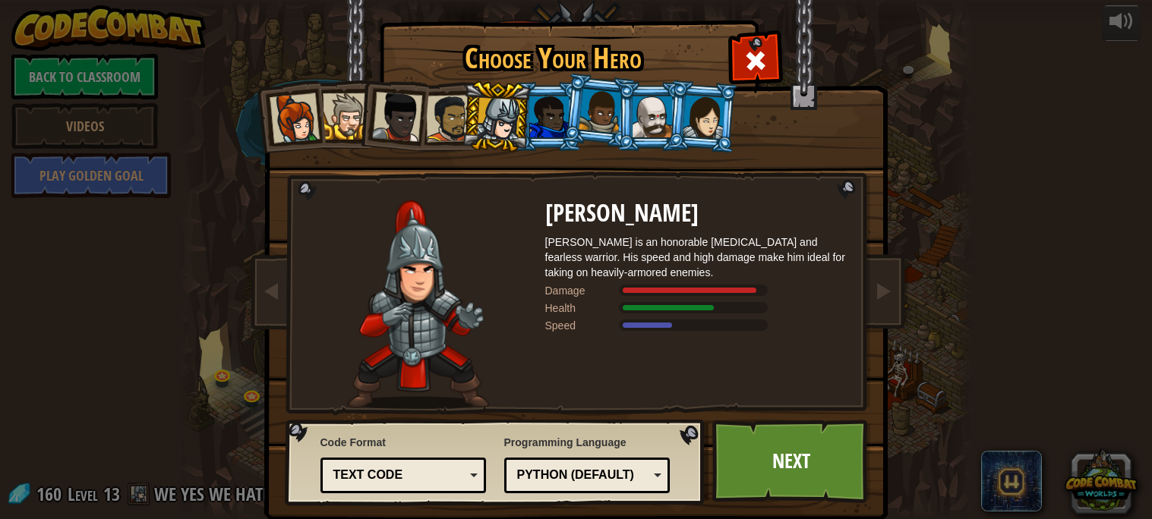
click at [695, 139] on li at bounding box center [701, 117] width 73 height 74
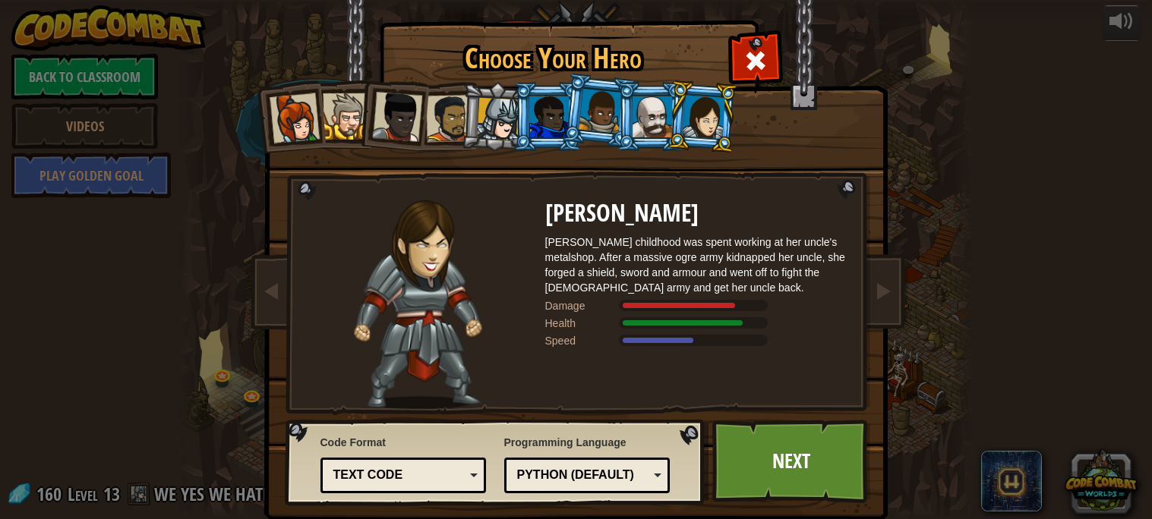
click at [632, 114] on div at bounding box center [651, 116] width 39 height 41
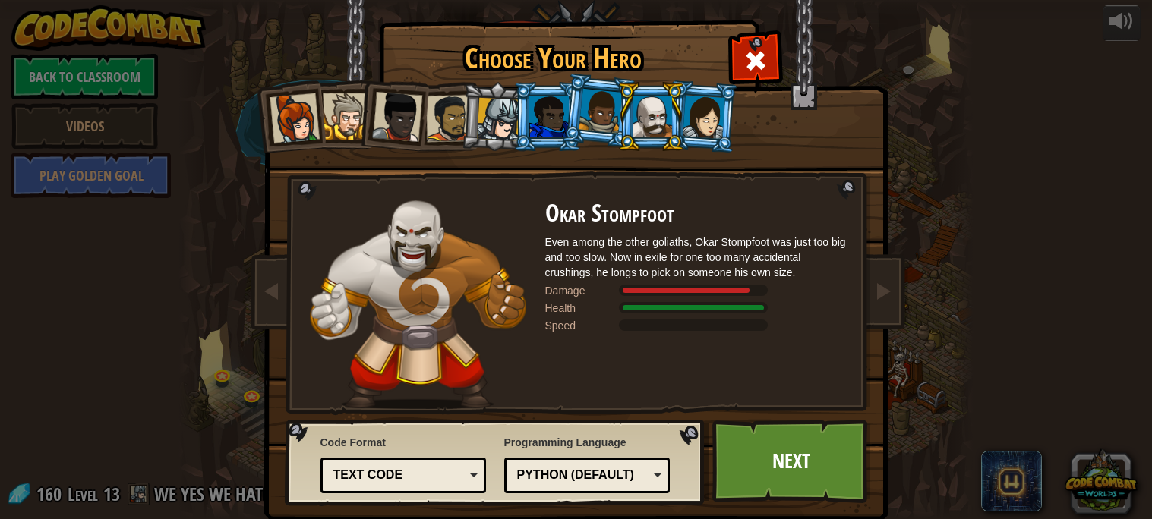
click at [602, 116] on div at bounding box center [599, 111] width 43 height 45
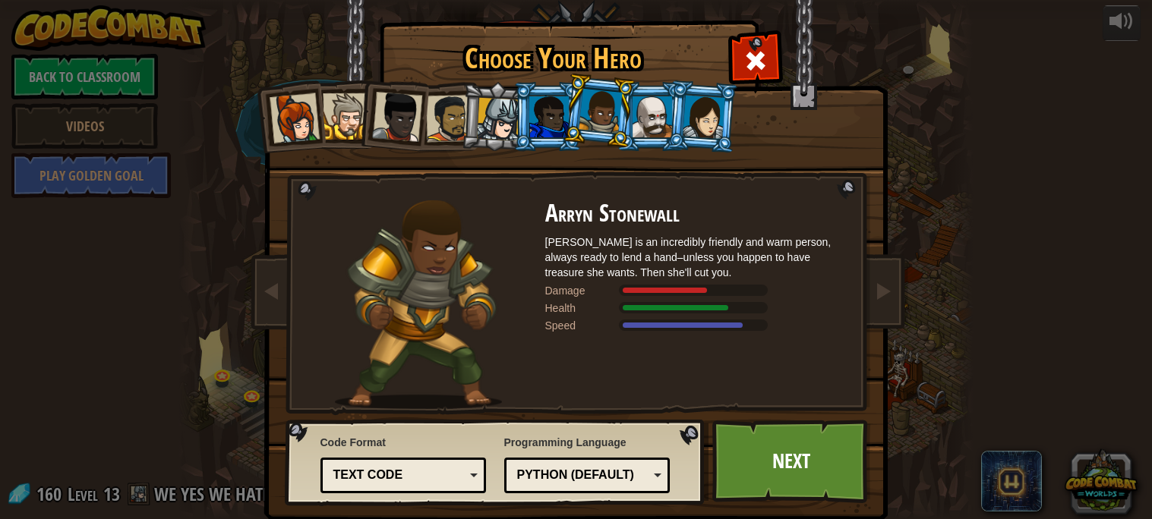
click at [561, 114] on div at bounding box center [548, 116] width 39 height 41
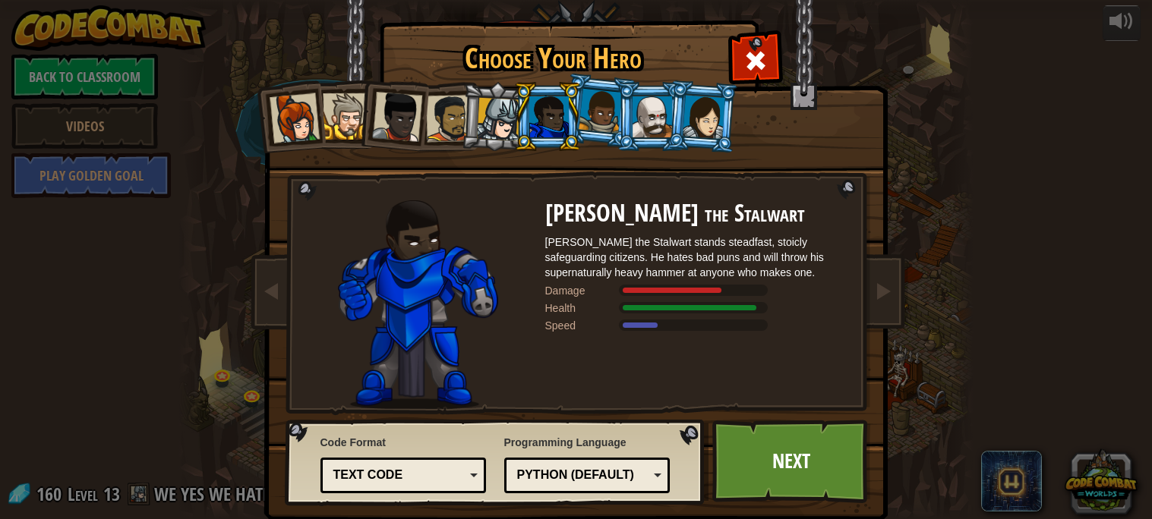
click at [499, 126] on div at bounding box center [498, 119] width 43 height 43
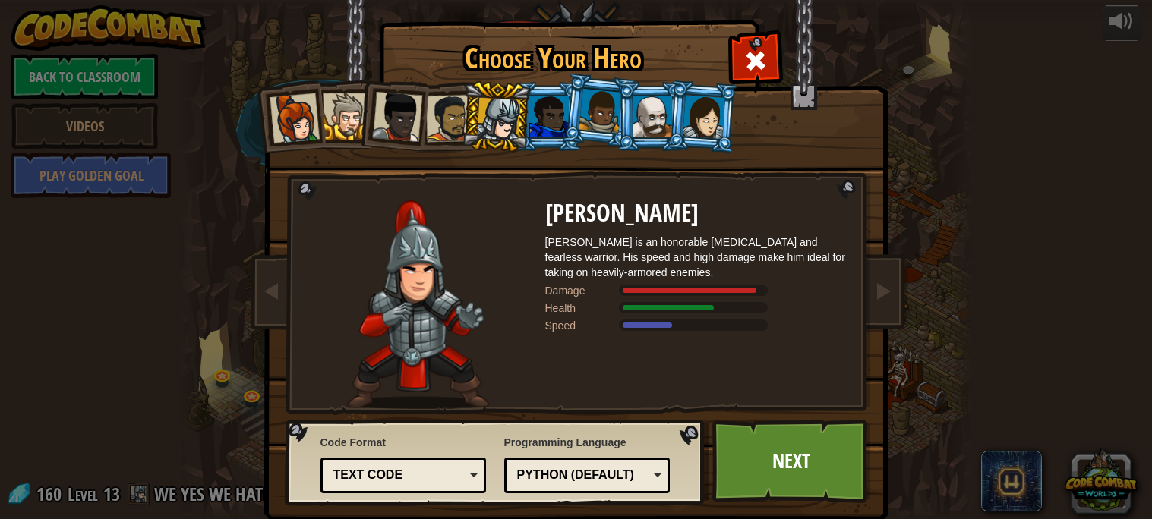
click at [443, 121] on div at bounding box center [448, 118] width 47 height 47
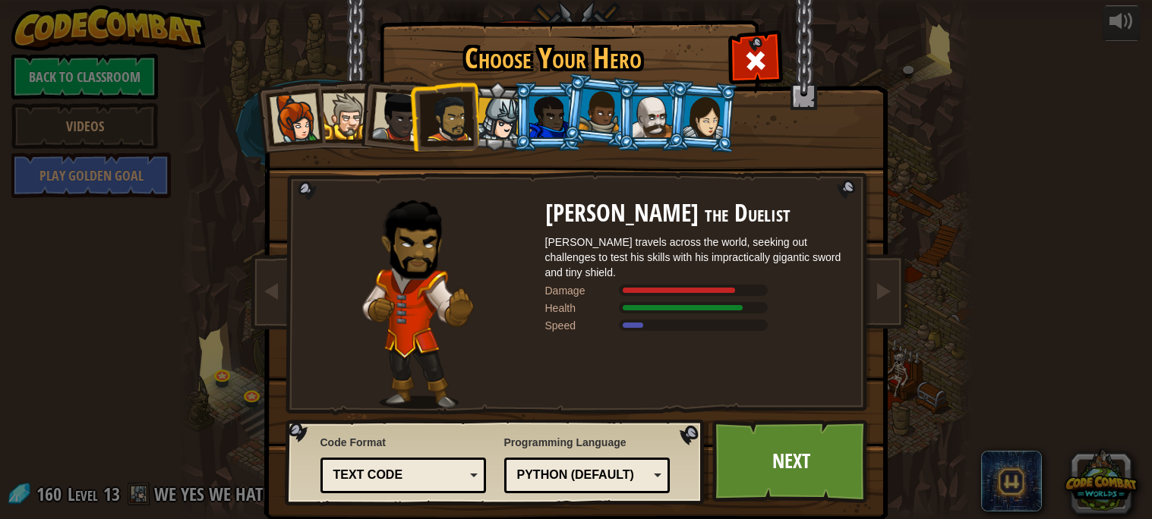
click at [386, 118] on div at bounding box center [397, 117] width 50 height 50
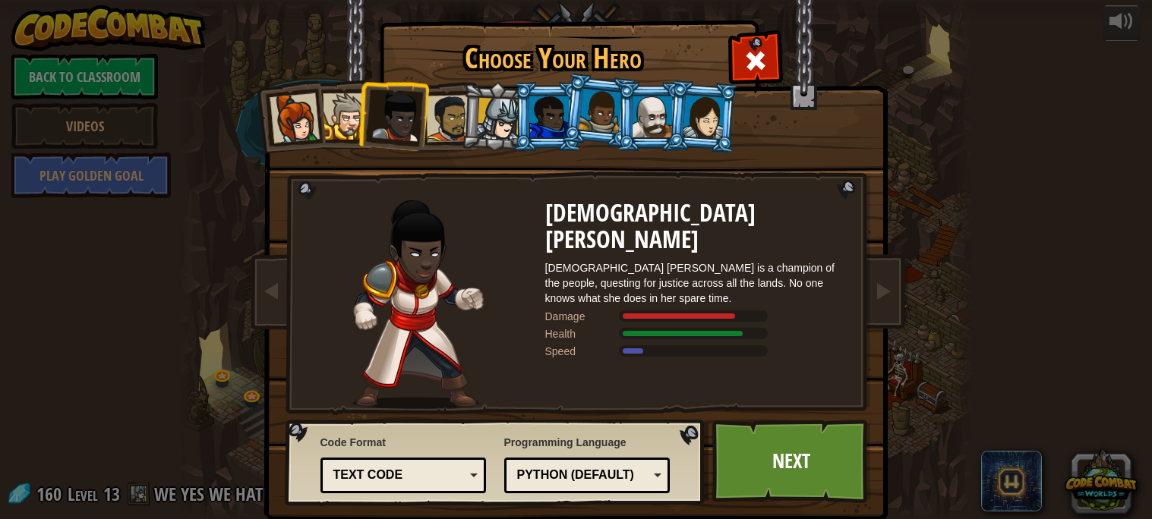
click at [356, 112] on div at bounding box center [346, 116] width 46 height 46
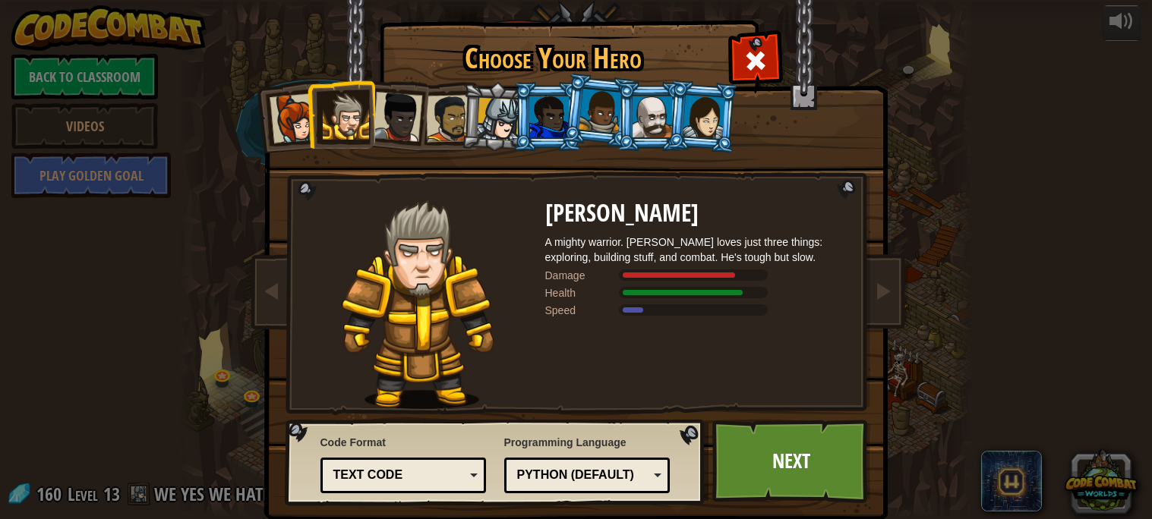
click at [275, 134] on div at bounding box center [294, 118] width 50 height 50
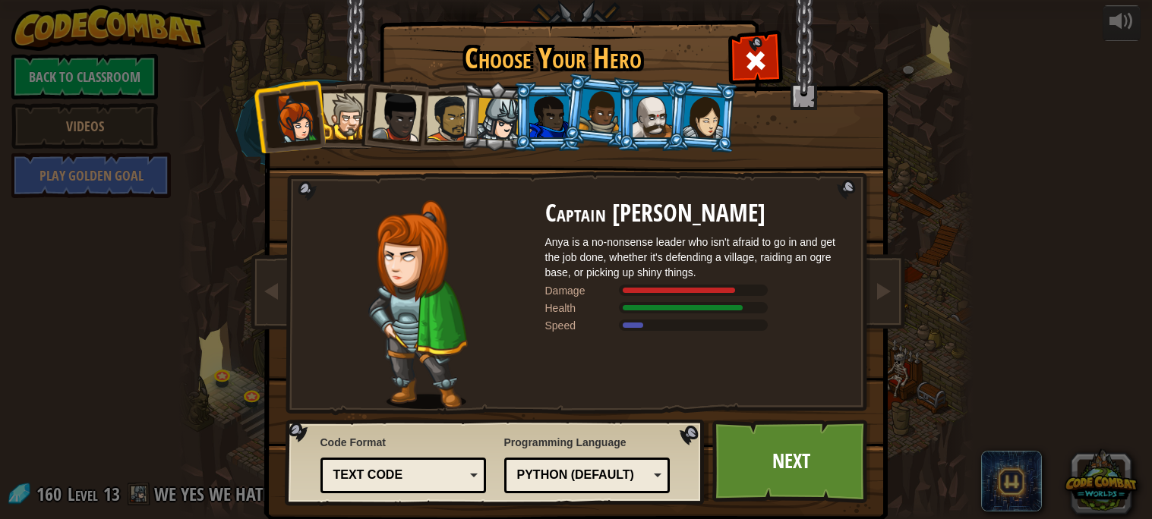
click at [487, 125] on div at bounding box center [498, 119] width 43 height 43
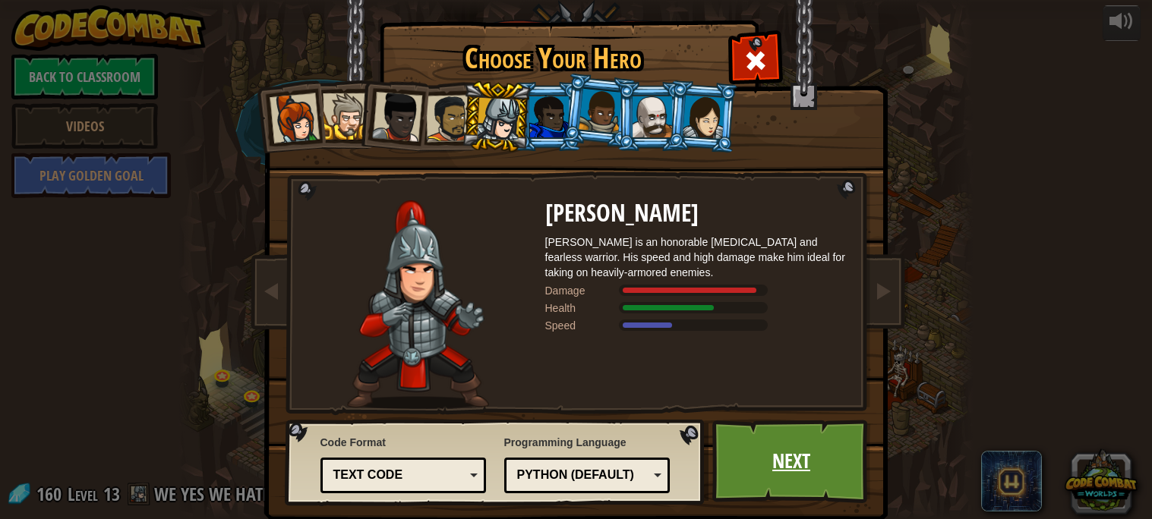
click at [836, 463] on link "Next" at bounding box center [791, 462] width 159 height 84
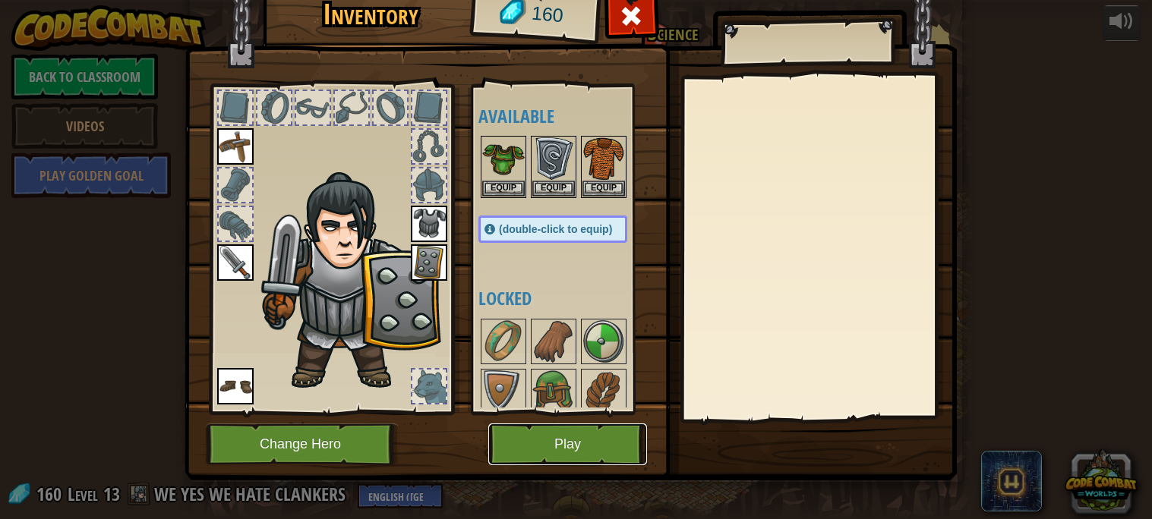
click at [596, 446] on button "Play" at bounding box center [567, 445] width 159 height 42
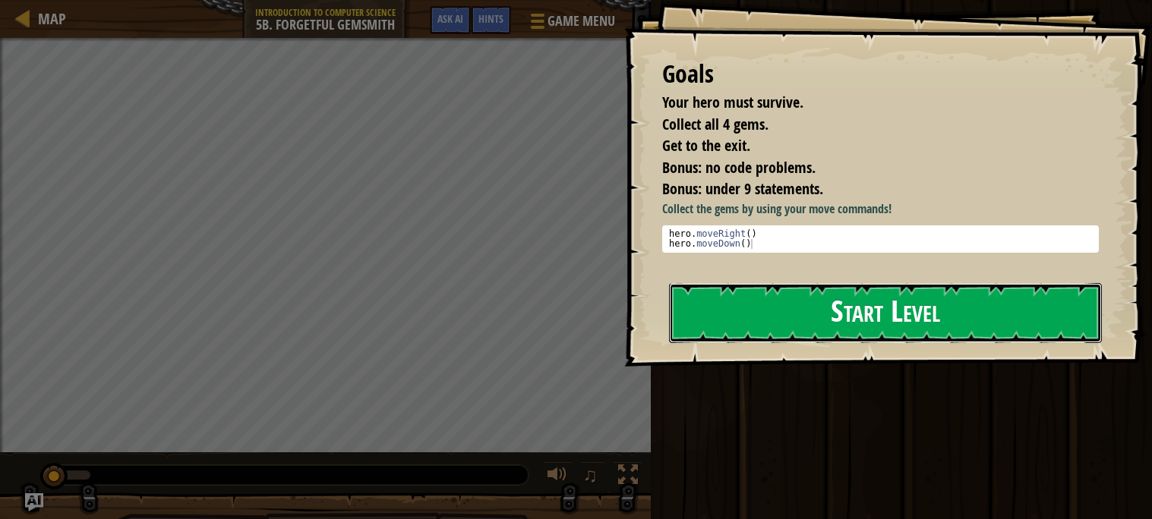
click at [752, 323] on button "Start Level" at bounding box center [885, 313] width 433 height 60
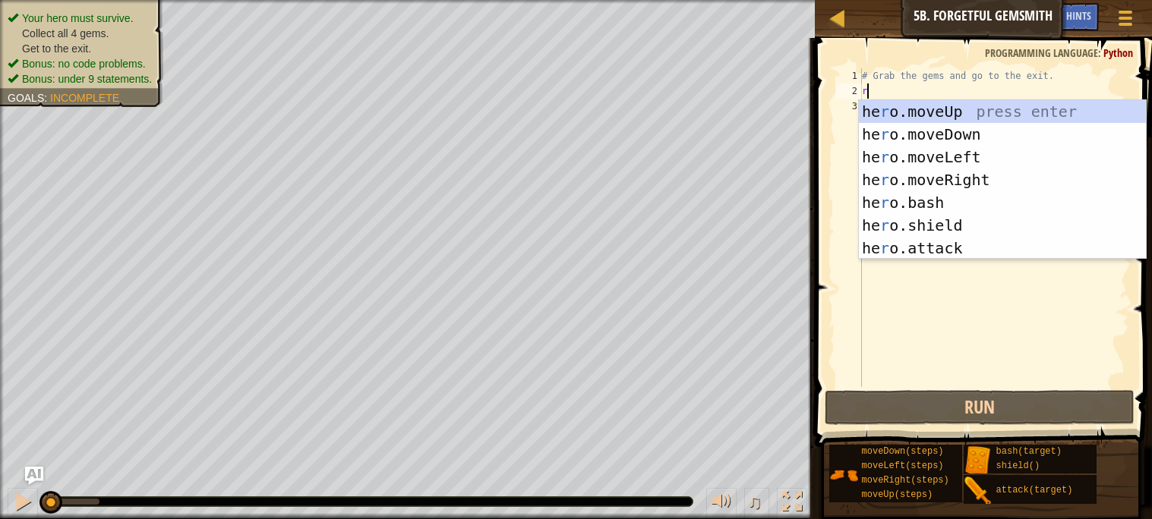
scroll to position [6, 0]
type textarea "ri"
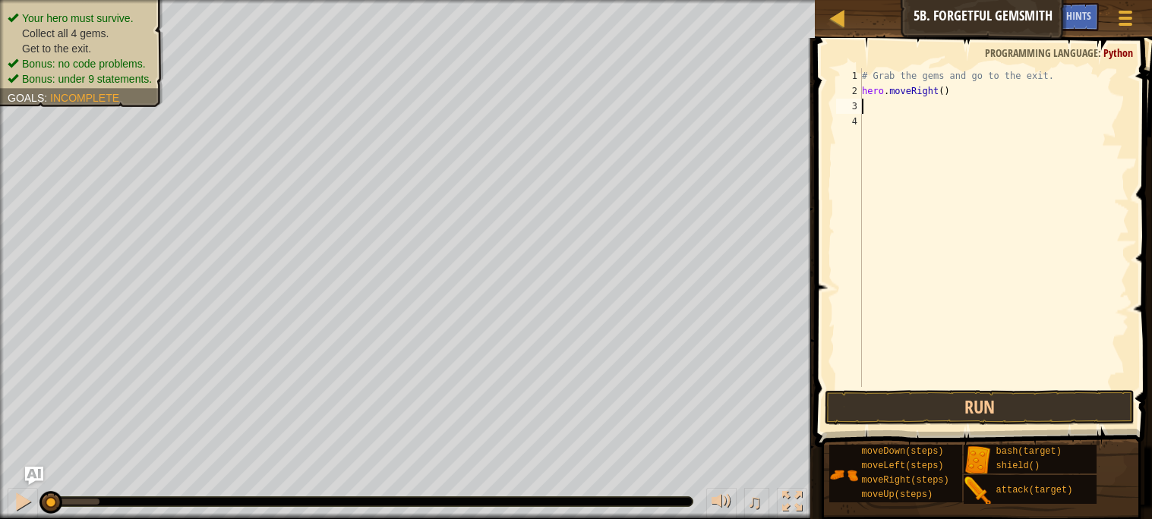
type textarea "do"
type textarea "ri"
type textarea "hero.moveRight(3)"
type textarea "u"
type textarea "r"
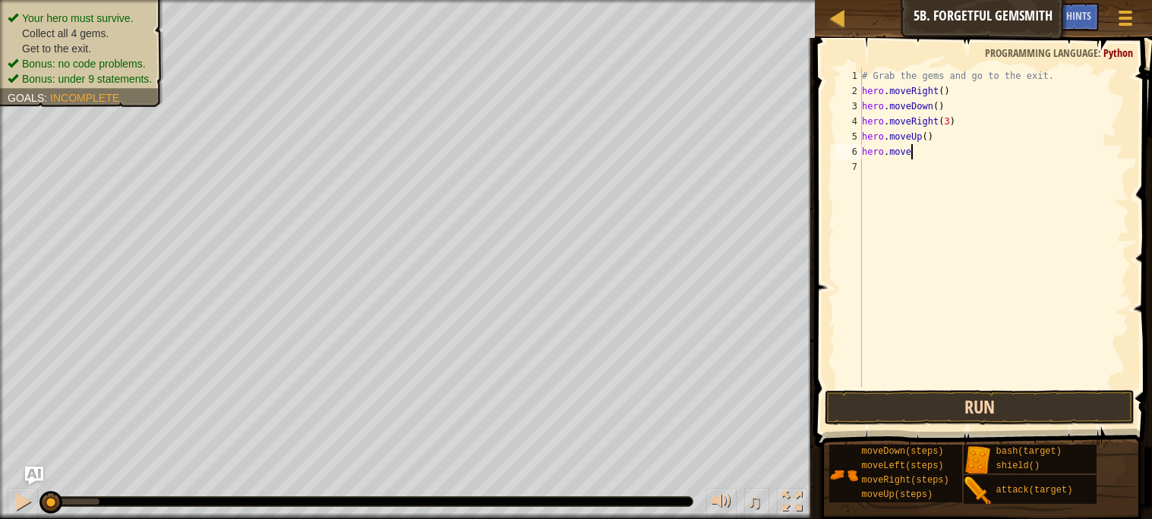
scroll to position [6, 3]
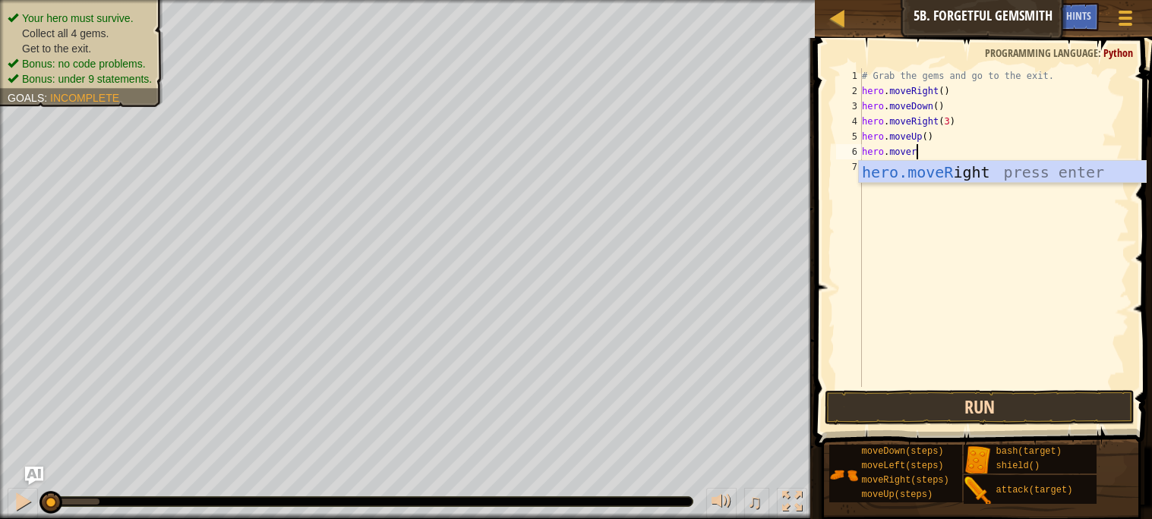
type textarea "hero.moveri"
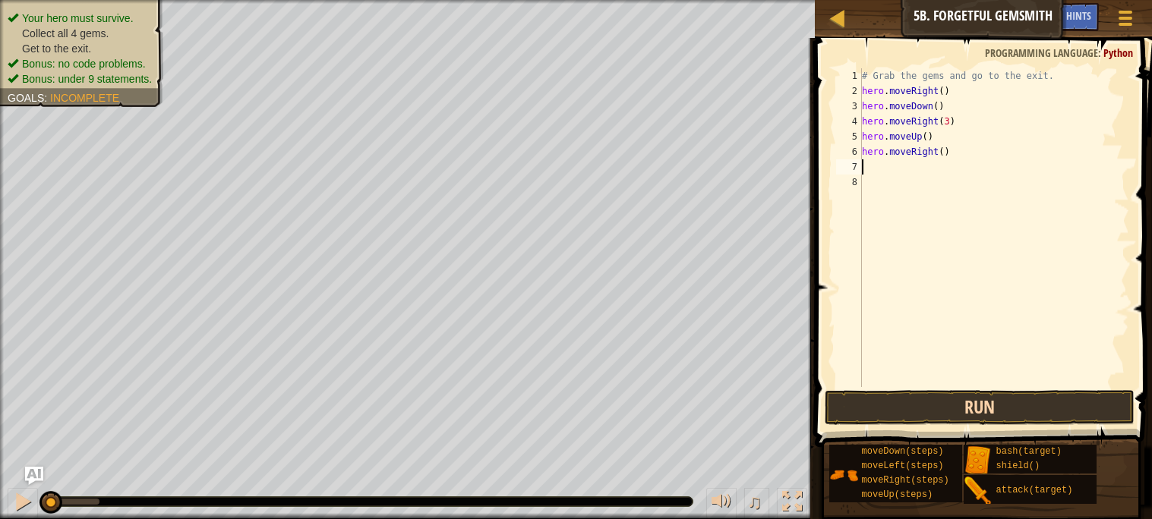
scroll to position [6, 0]
click at [944, 411] on button "Run" at bounding box center [978, 407] width 309 height 35
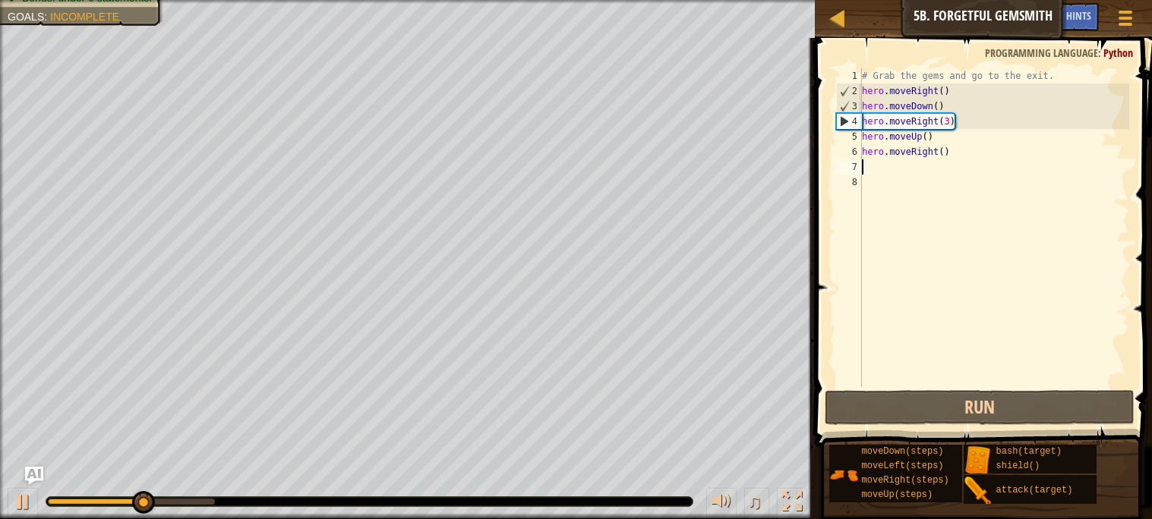
click at [950, 119] on div "# Grab the gems and go to the exit. hero . moveRight ( ) hero . moveDown ( ) he…" at bounding box center [994, 242] width 270 height 349
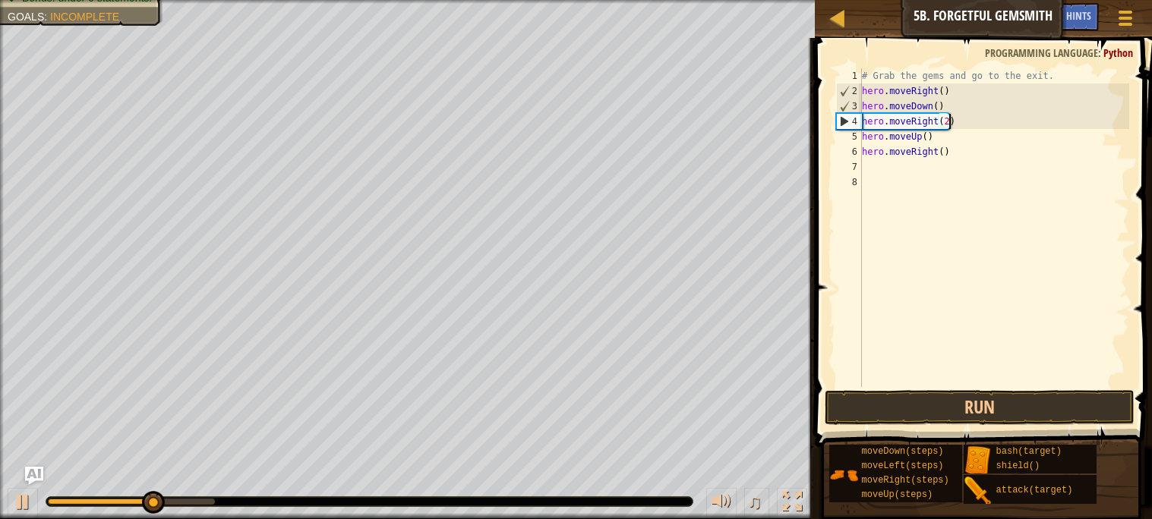
scroll to position [6, 6]
type textarea "hero.moveRight(2)"
click at [976, 417] on button "Run" at bounding box center [978, 407] width 309 height 35
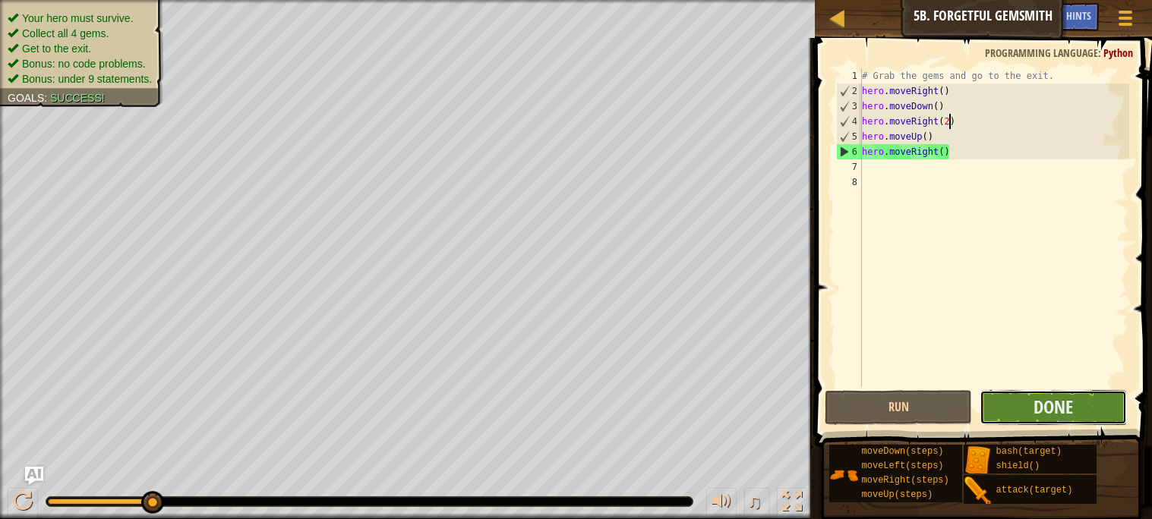
click at [1095, 402] on button "Done" at bounding box center [1052, 407] width 147 height 35
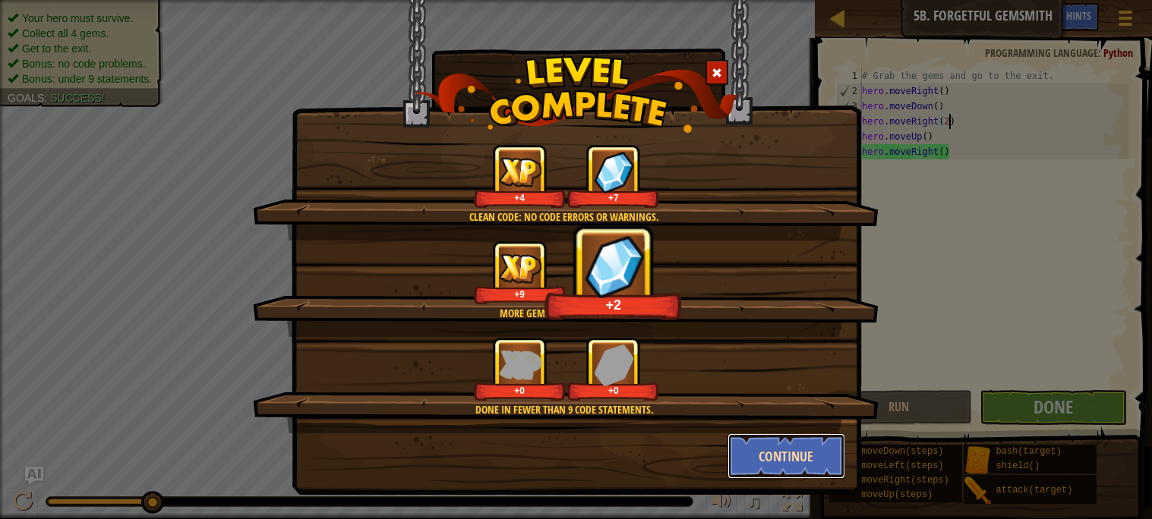
click at [822, 472] on button "Continue" at bounding box center [786, 456] width 118 height 46
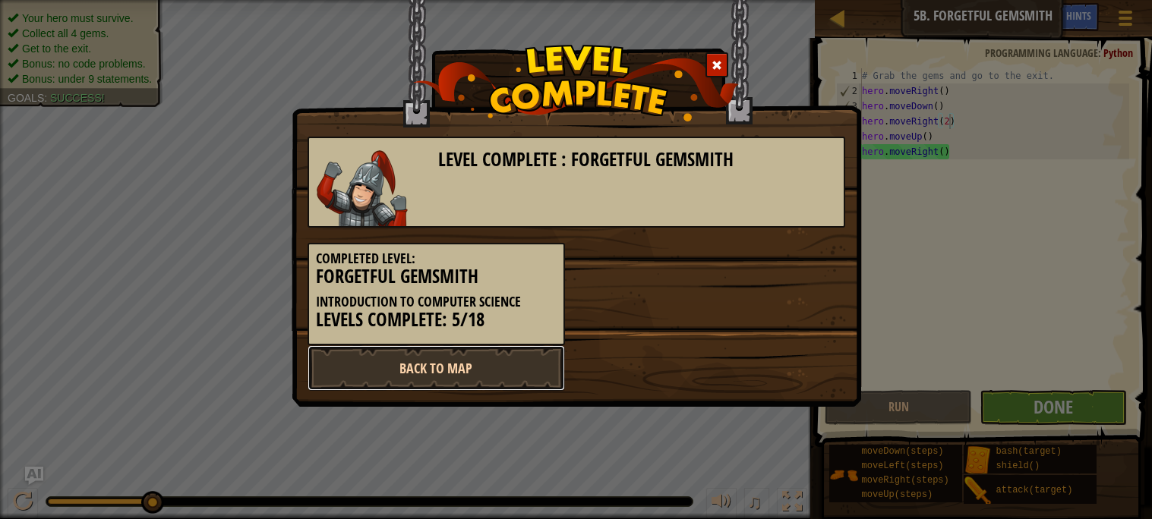
click at [541, 373] on link "Back to Map" at bounding box center [435, 368] width 257 height 46
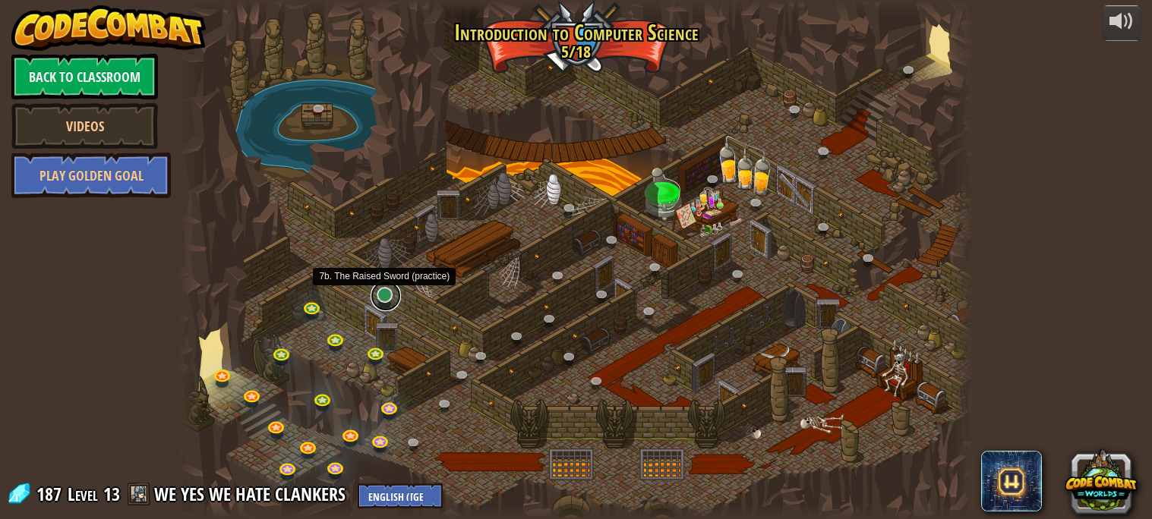
click at [376, 298] on link at bounding box center [385, 296] width 30 height 30
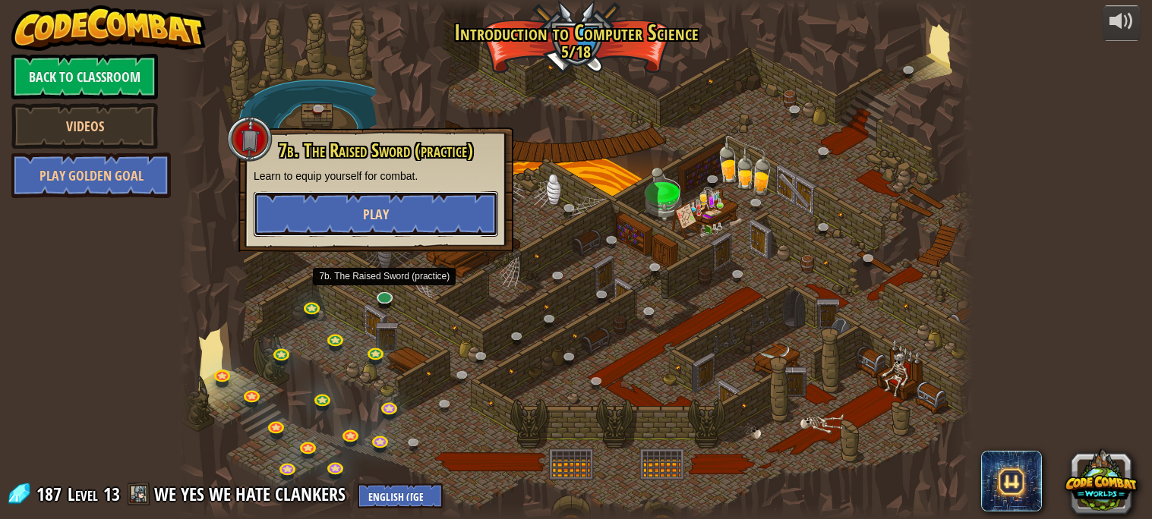
click at [349, 206] on button "Play" at bounding box center [376, 214] width 244 height 46
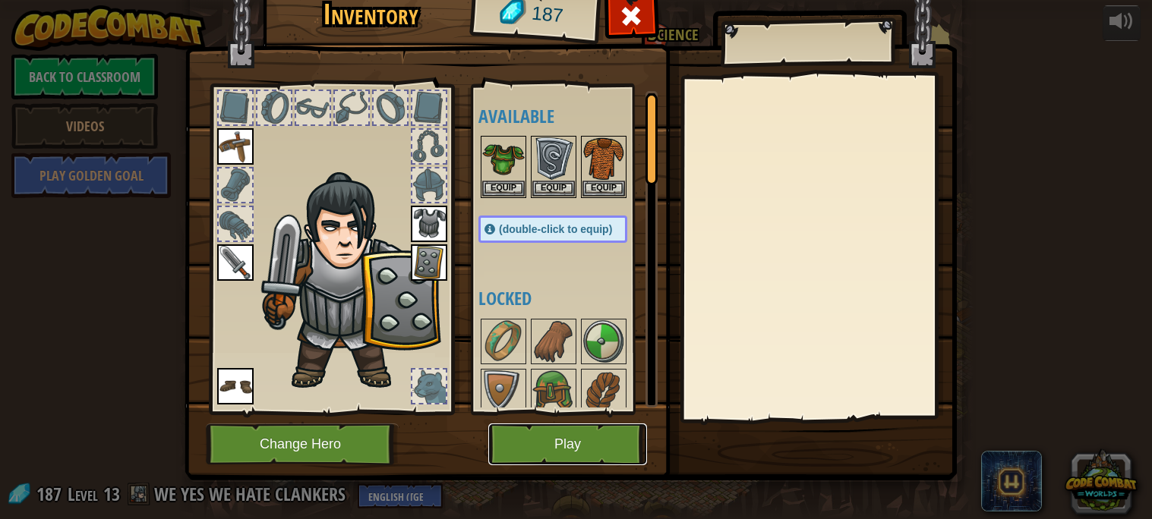
click at [575, 441] on button "Play" at bounding box center [567, 445] width 159 height 42
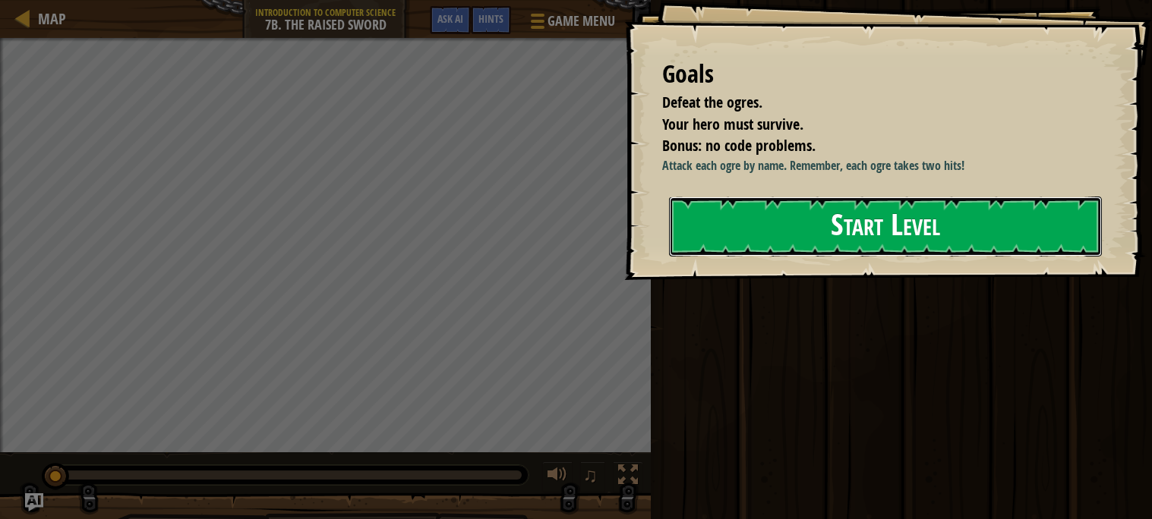
click at [761, 257] on button "Start Level" at bounding box center [885, 227] width 433 height 60
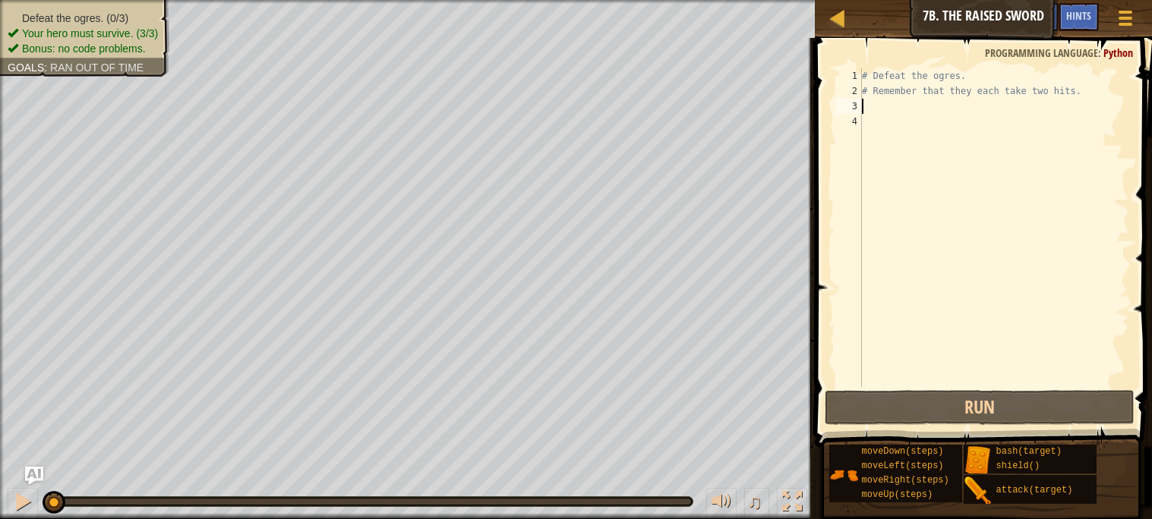
scroll to position [6, 0]
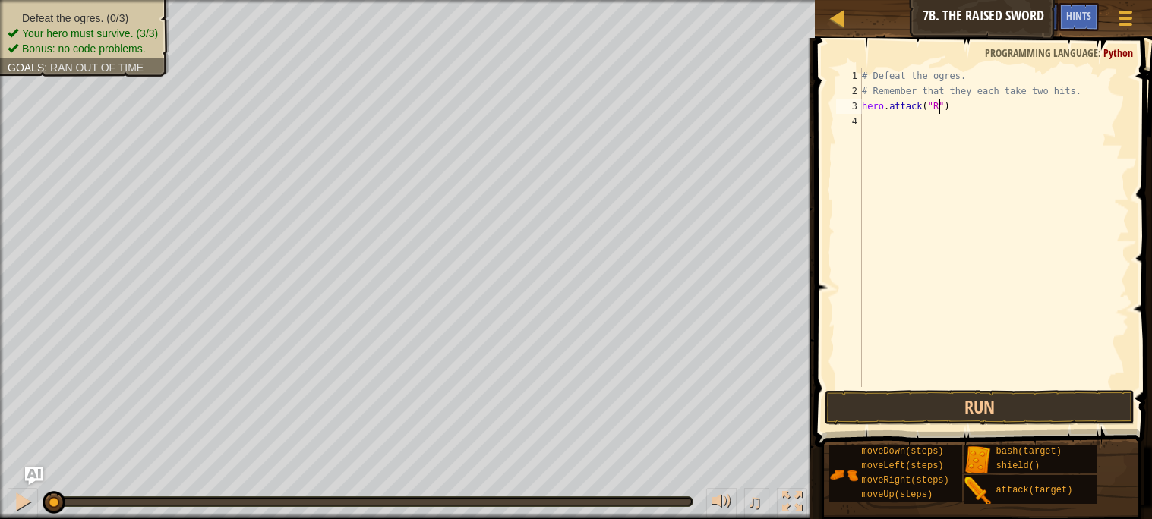
type textarea "hero.attack("Rig")"
type textarea "hero.attack("Gurt")"
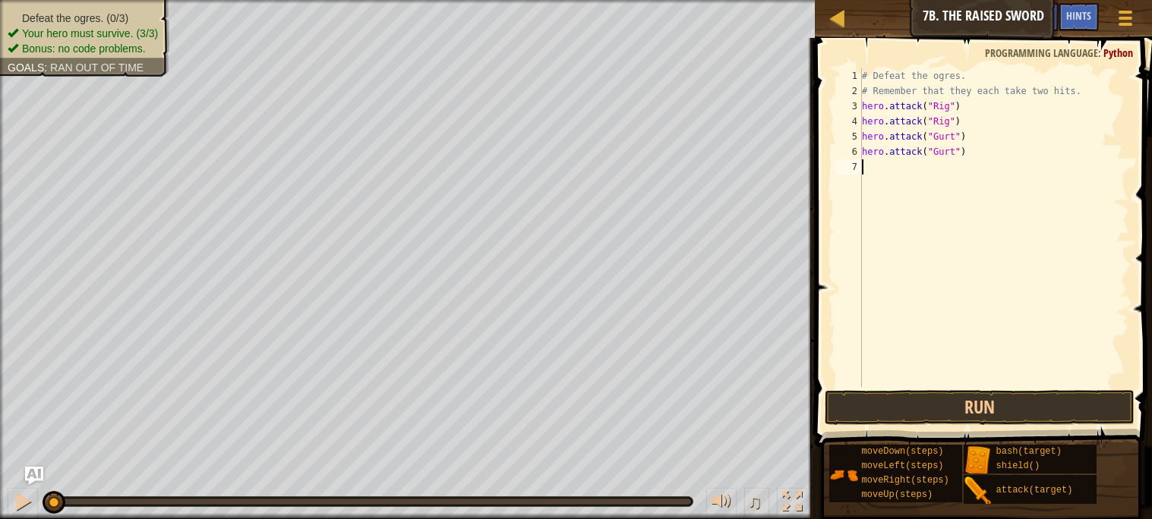
scroll to position [6, 0]
type textarea "hero.attack("Ack")"
click at [977, 415] on button "Run" at bounding box center [978, 407] width 309 height 35
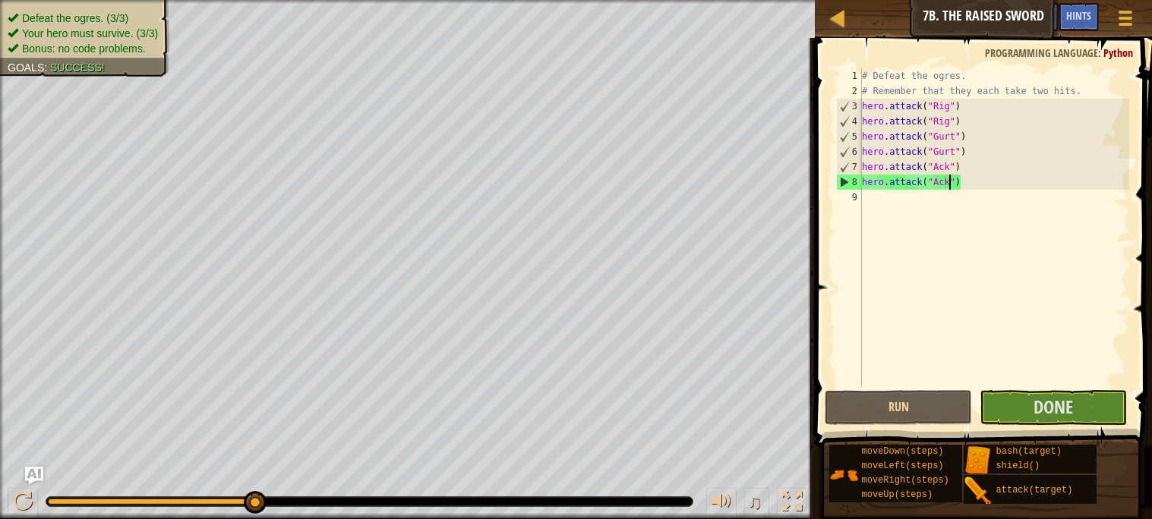
click at [966, 198] on div "# Defeat the ogres. # Remember that they each take two hits. hero . attack ( "R…" at bounding box center [994, 242] width 270 height 349
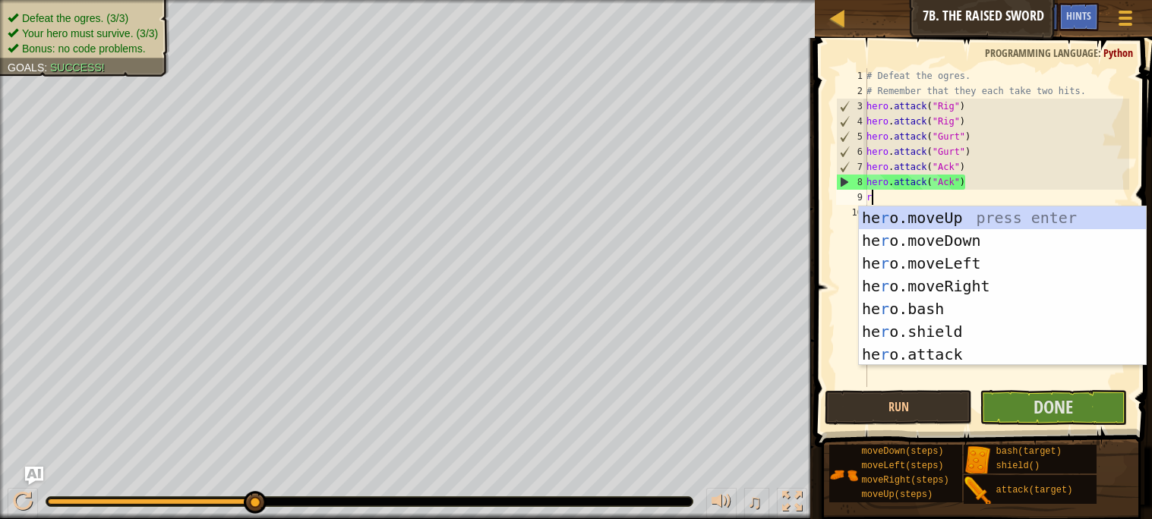
type textarea "ri"
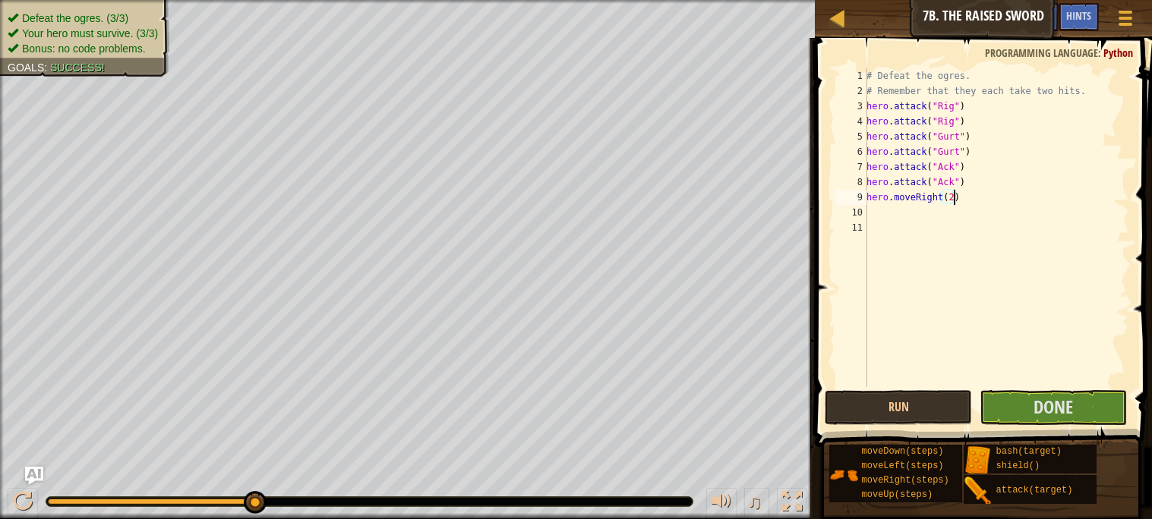
scroll to position [6, 6]
type textarea "hero.moveRight(2)"
click at [1013, 407] on button "Done" at bounding box center [1052, 407] width 147 height 35
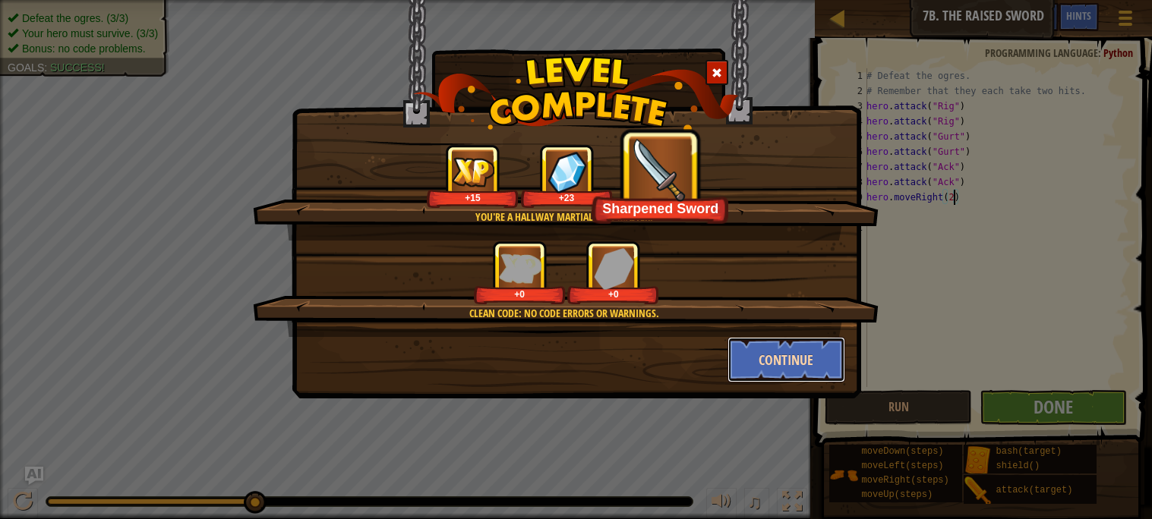
click at [806, 362] on button "Continue" at bounding box center [786, 360] width 118 height 46
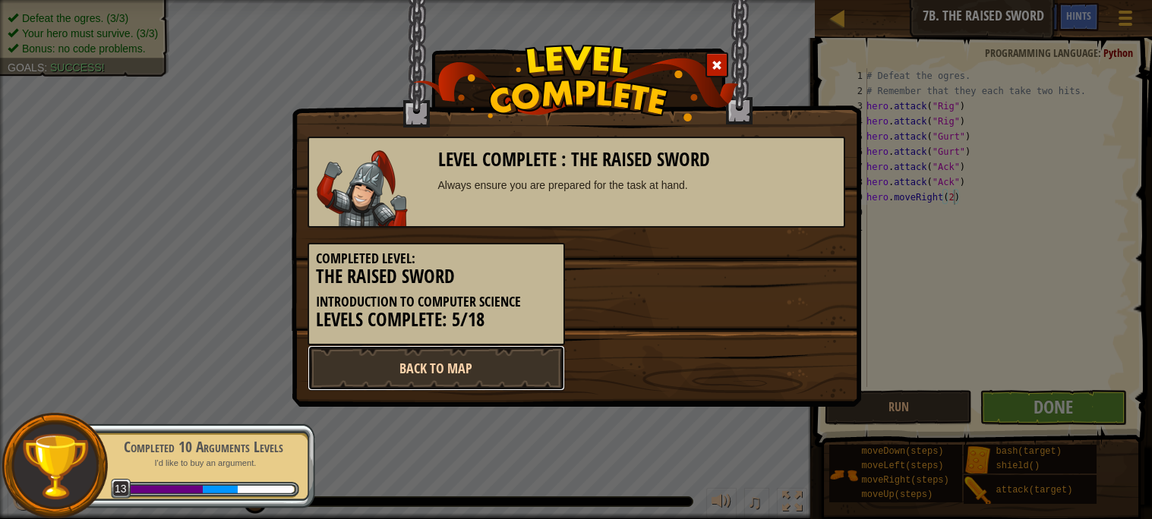
click at [456, 370] on link "Back to Map" at bounding box center [435, 368] width 257 height 46
